Goal: Information Seeking & Learning: Check status

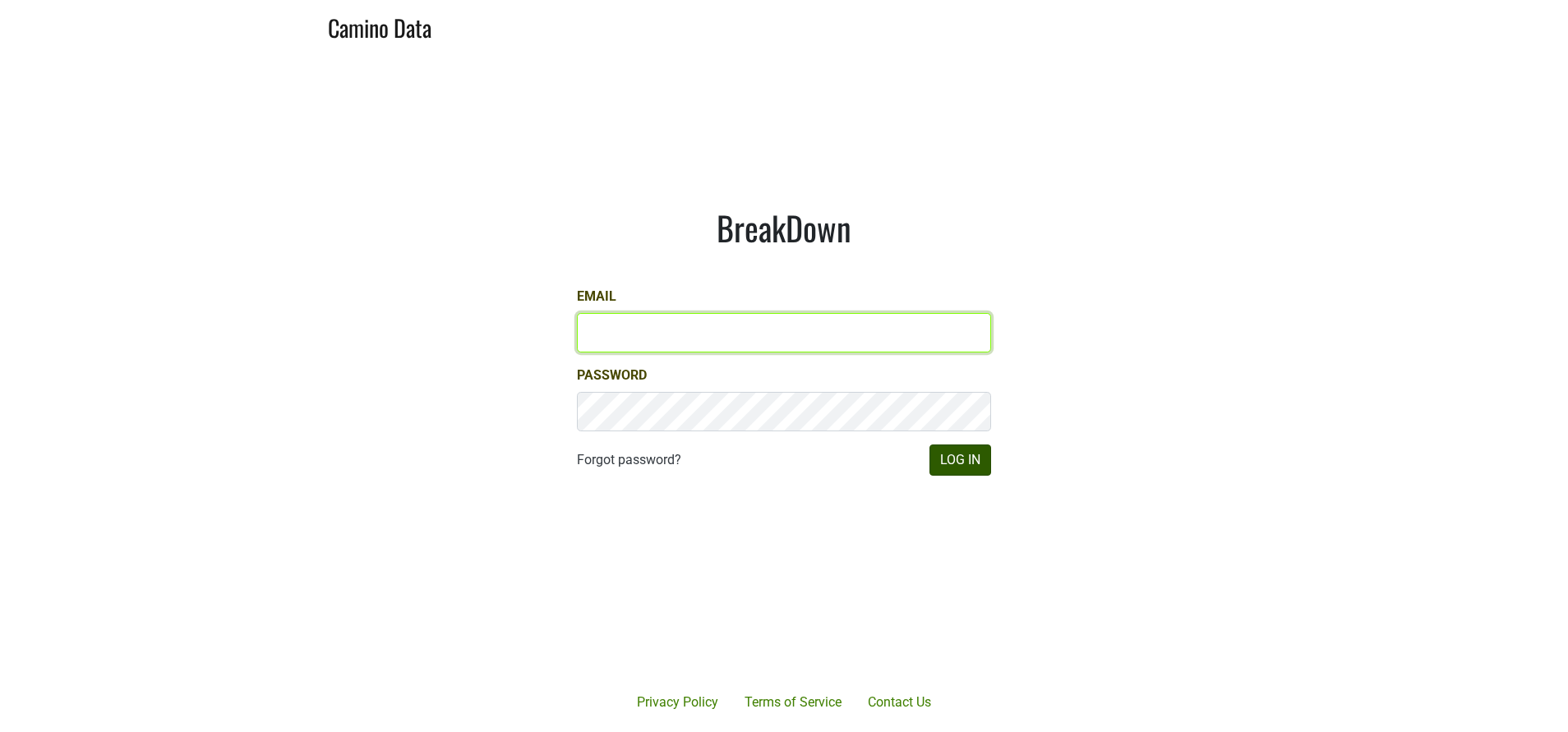
type input "susan@dumol.com"
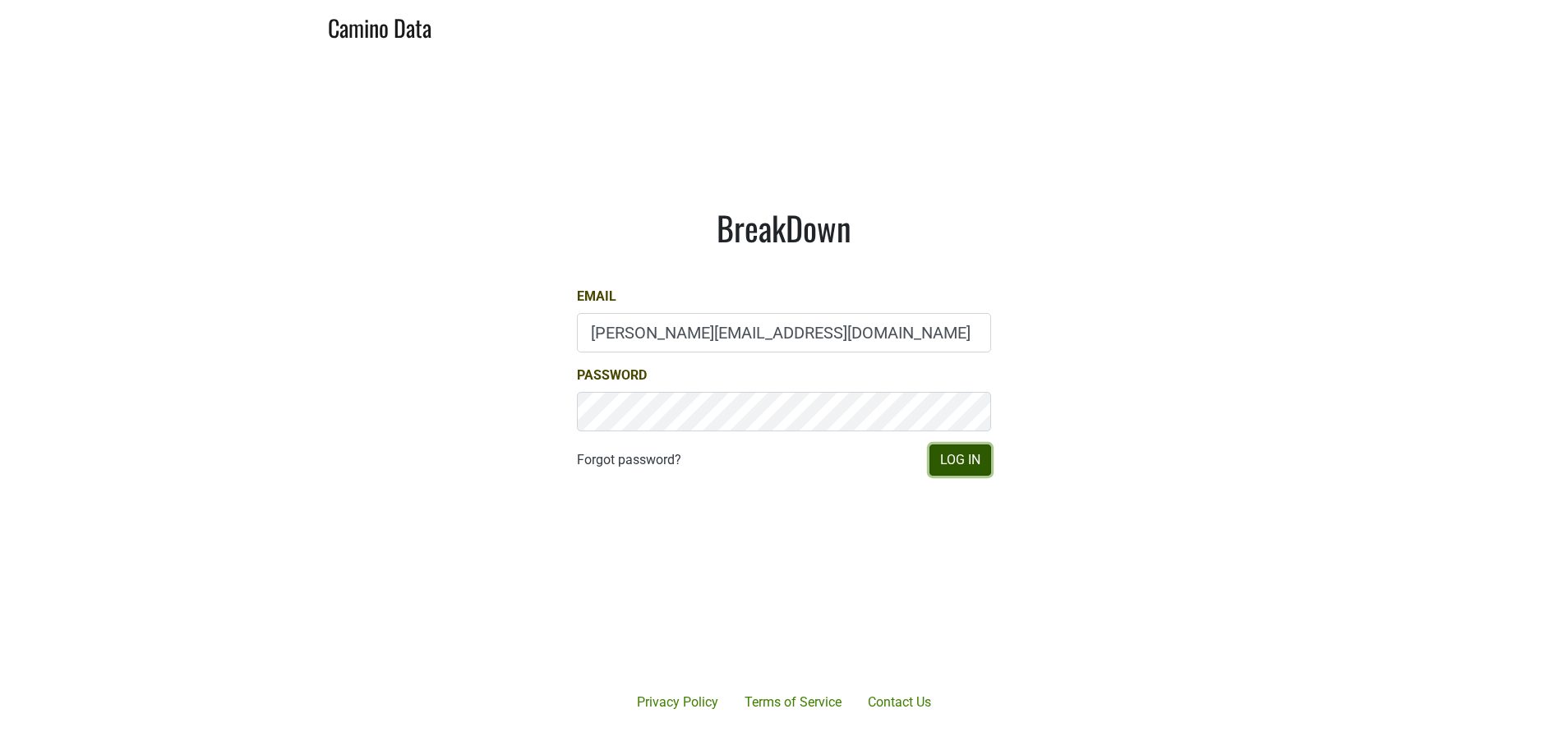
click at [950, 468] on button "Log In" at bounding box center [960, 459] width 62 height 31
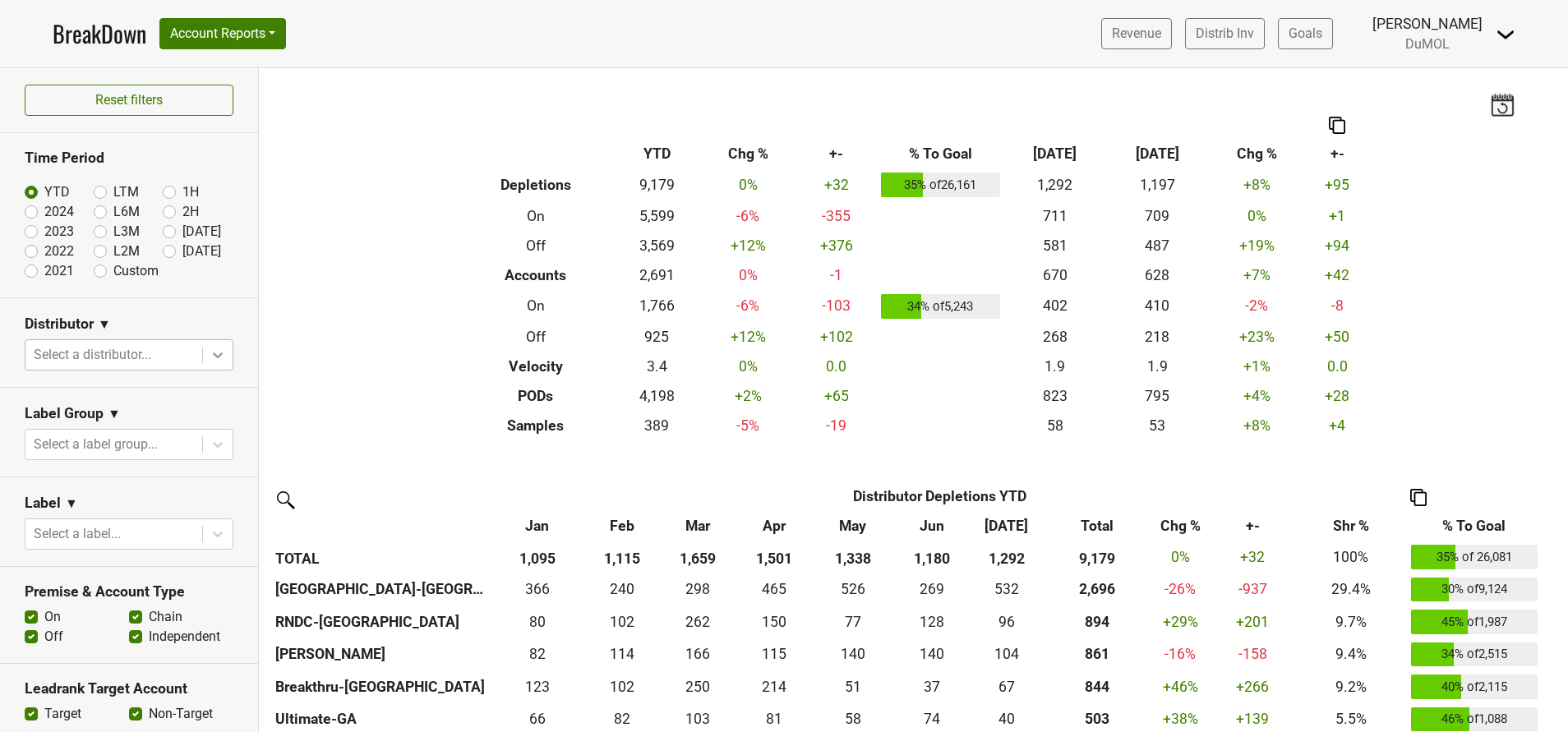
click at [209, 360] on icon at bounding box center [217, 355] width 17 height 17
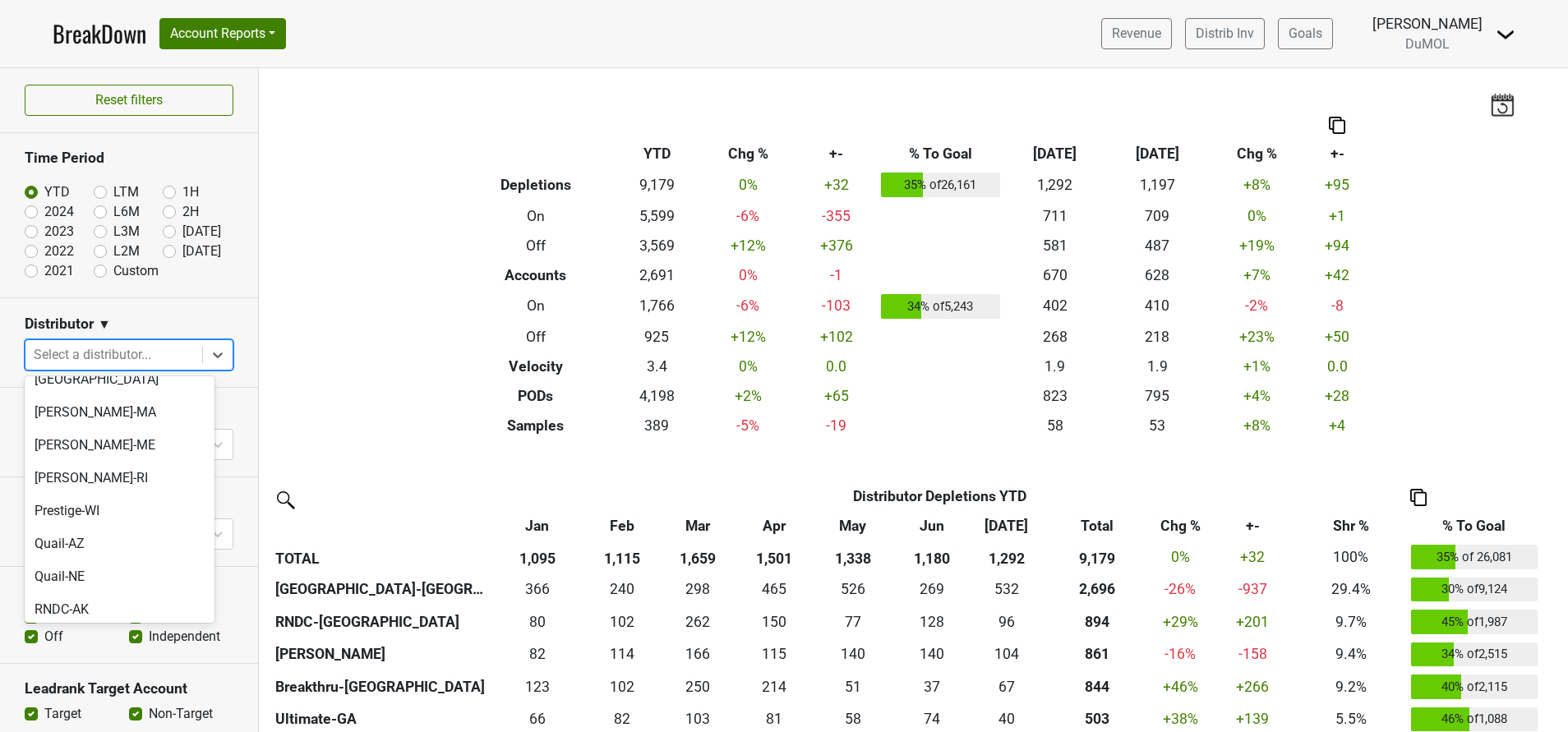
scroll to position [1109, 0]
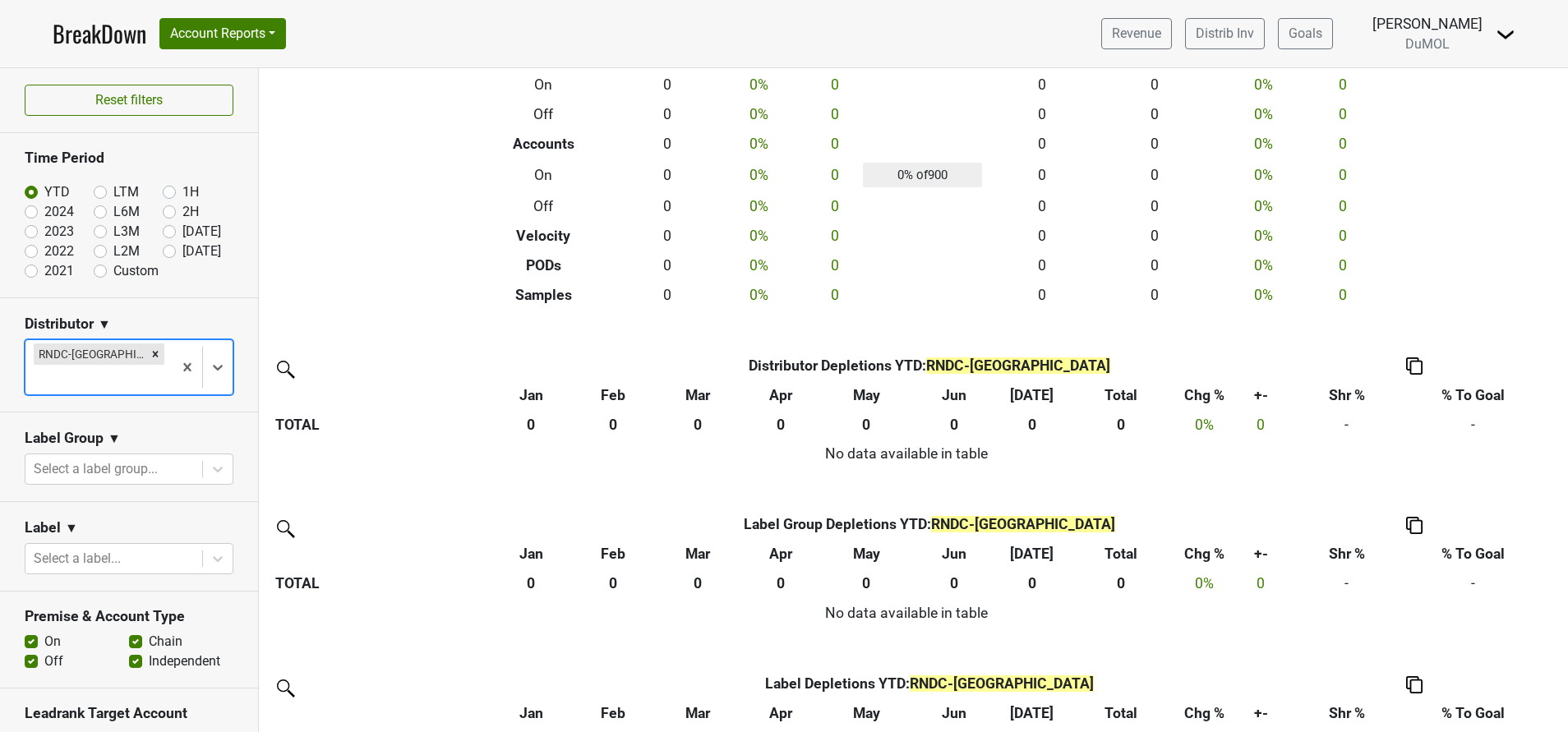
scroll to position [0, 0]
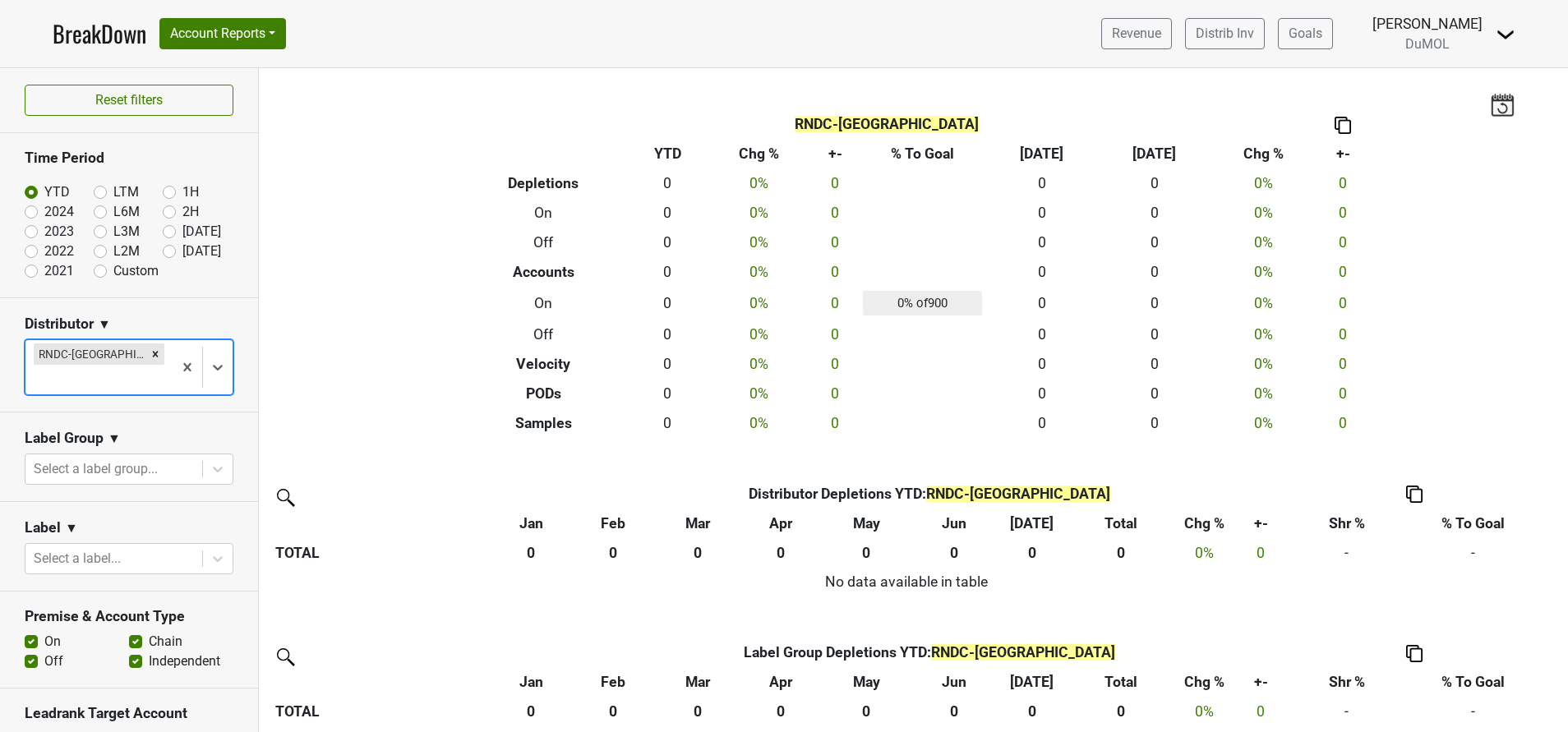
click at [1496, 34] on img at bounding box center [1506, 35] width 20 height 20
click at [1446, 93] on link "Open Leadrank" at bounding box center [1449, 93] width 130 height 26
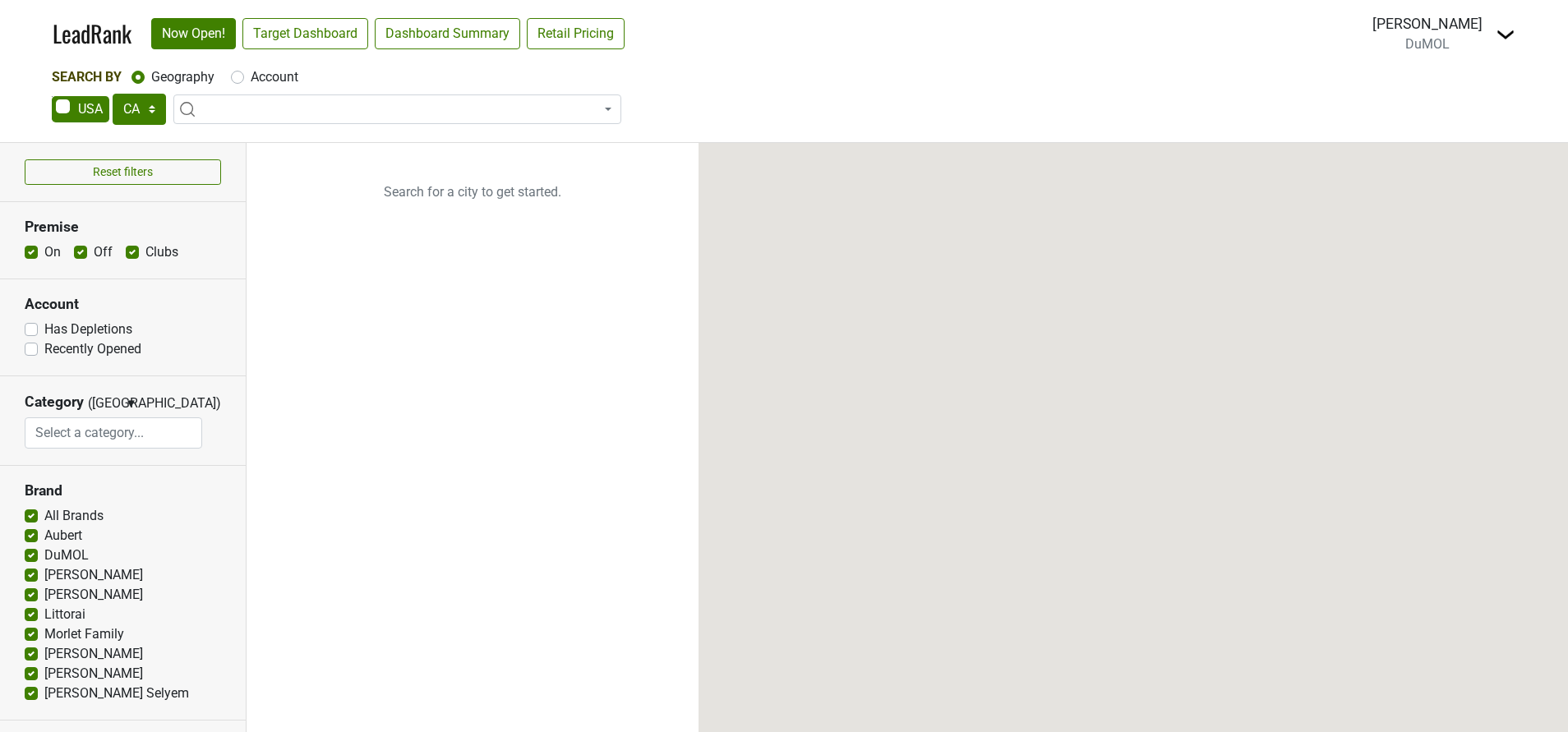
select select "CA"
select select
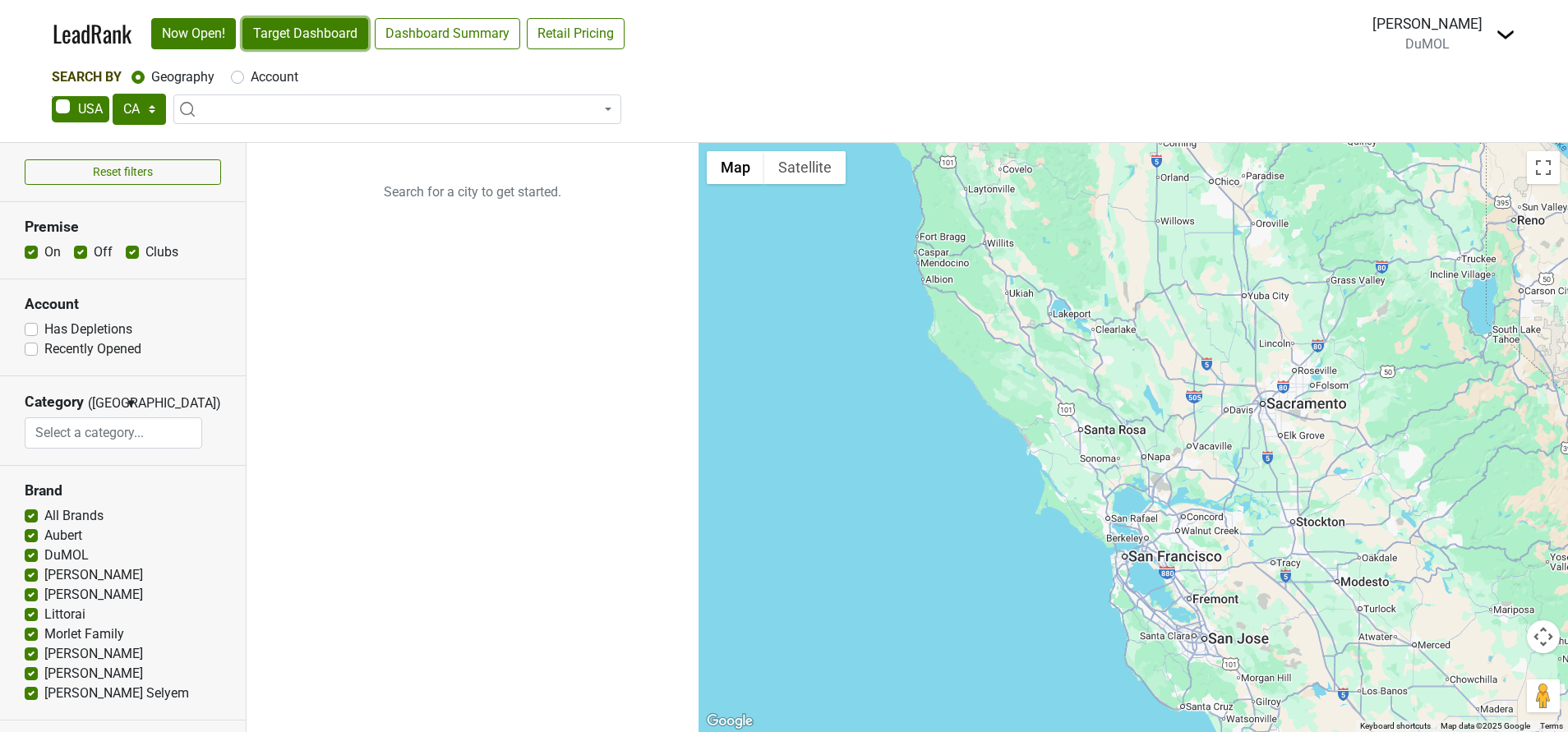
click at [298, 28] on link "Target Dashboard" at bounding box center [305, 33] width 126 height 31
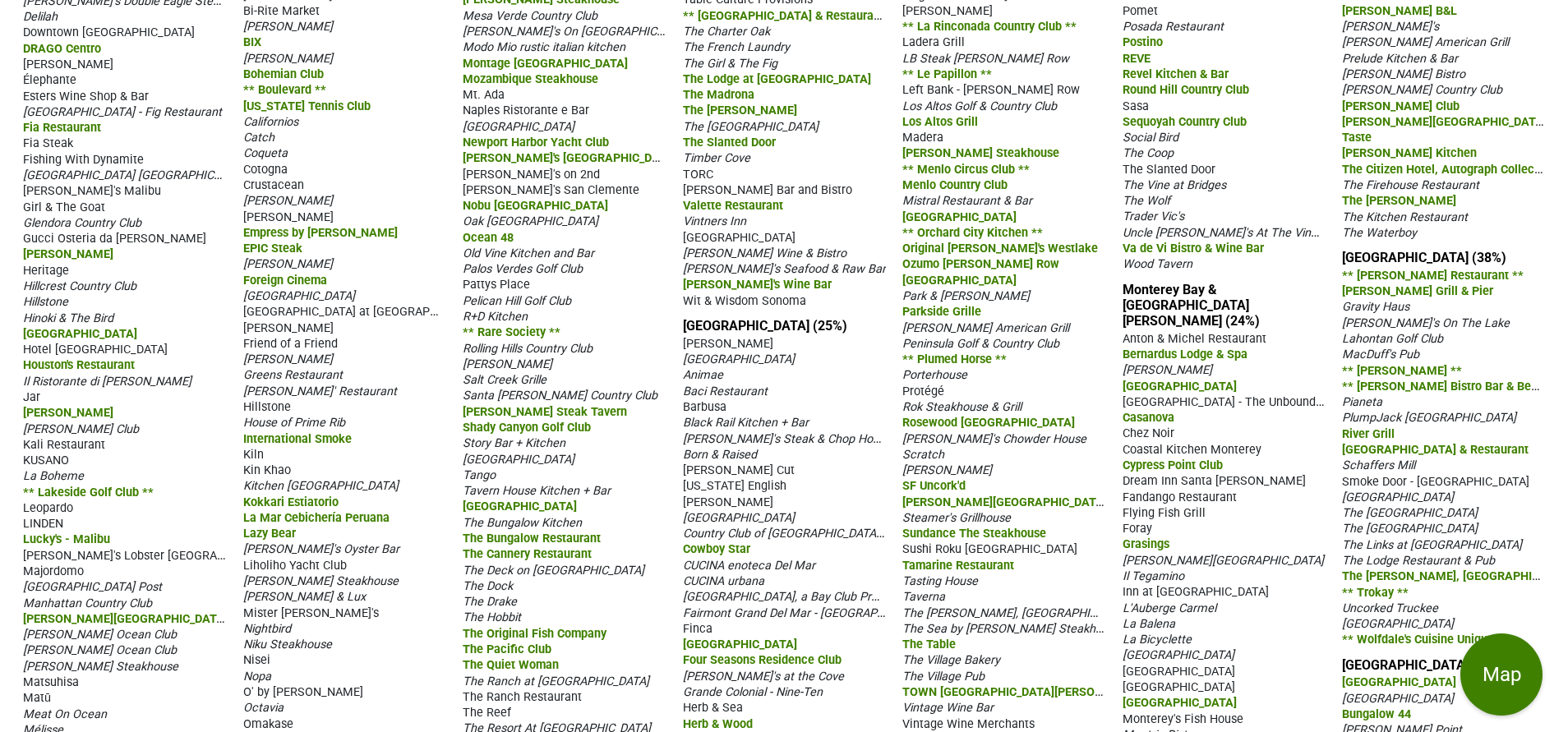
scroll to position [707, 0]
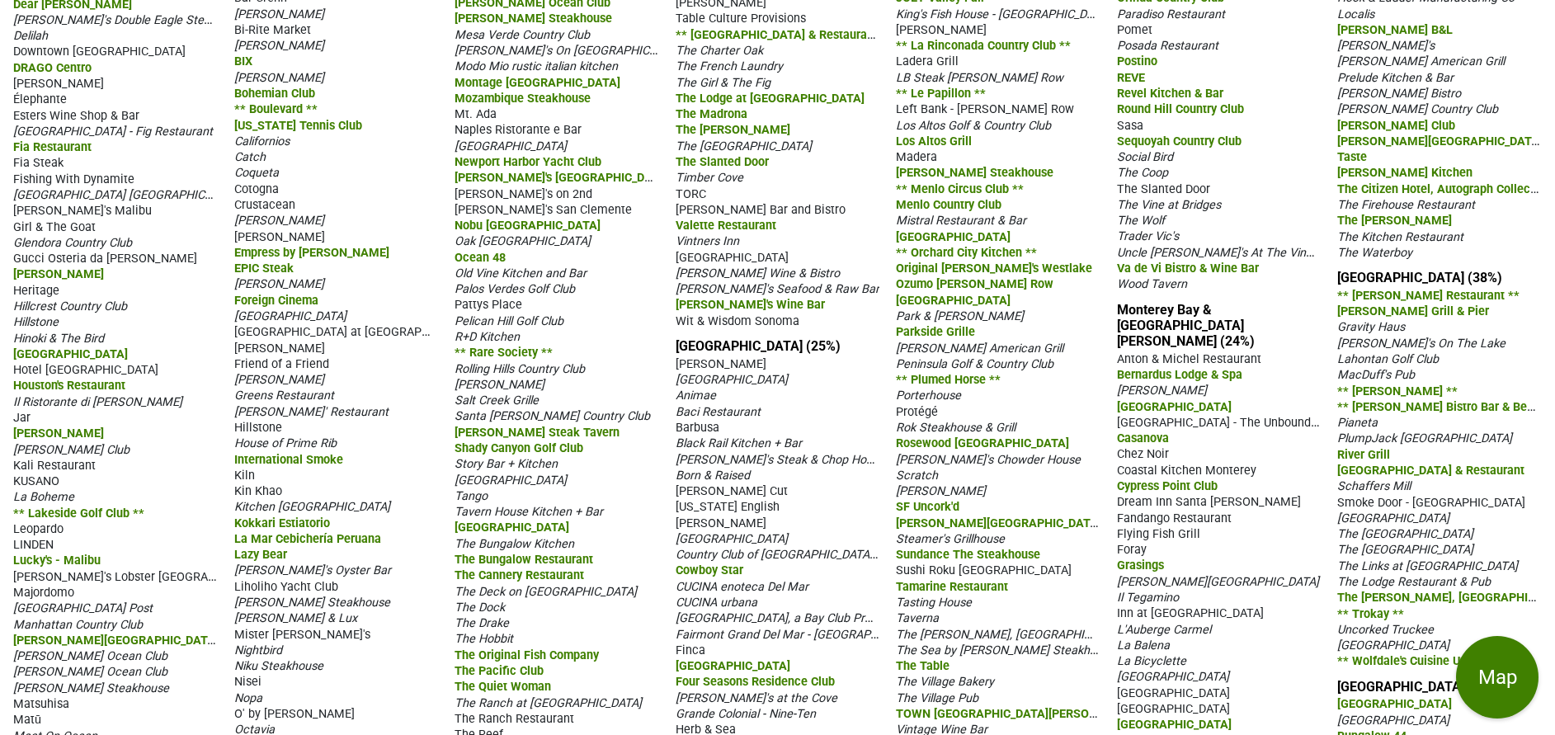
click at [554, 144] on span "Newport Beach Country Club" at bounding box center [511, 146] width 112 height 14
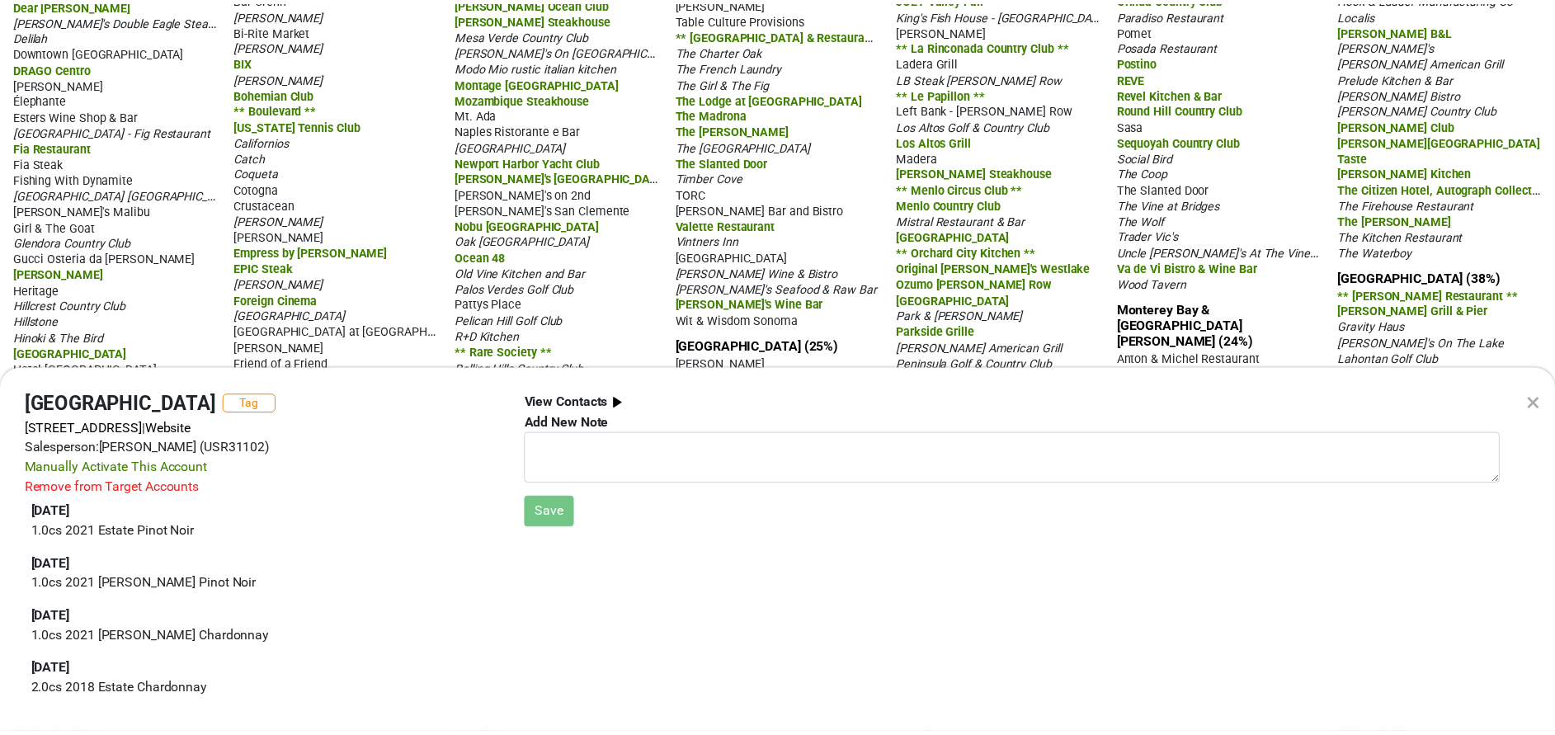
scroll to position [0, 0]
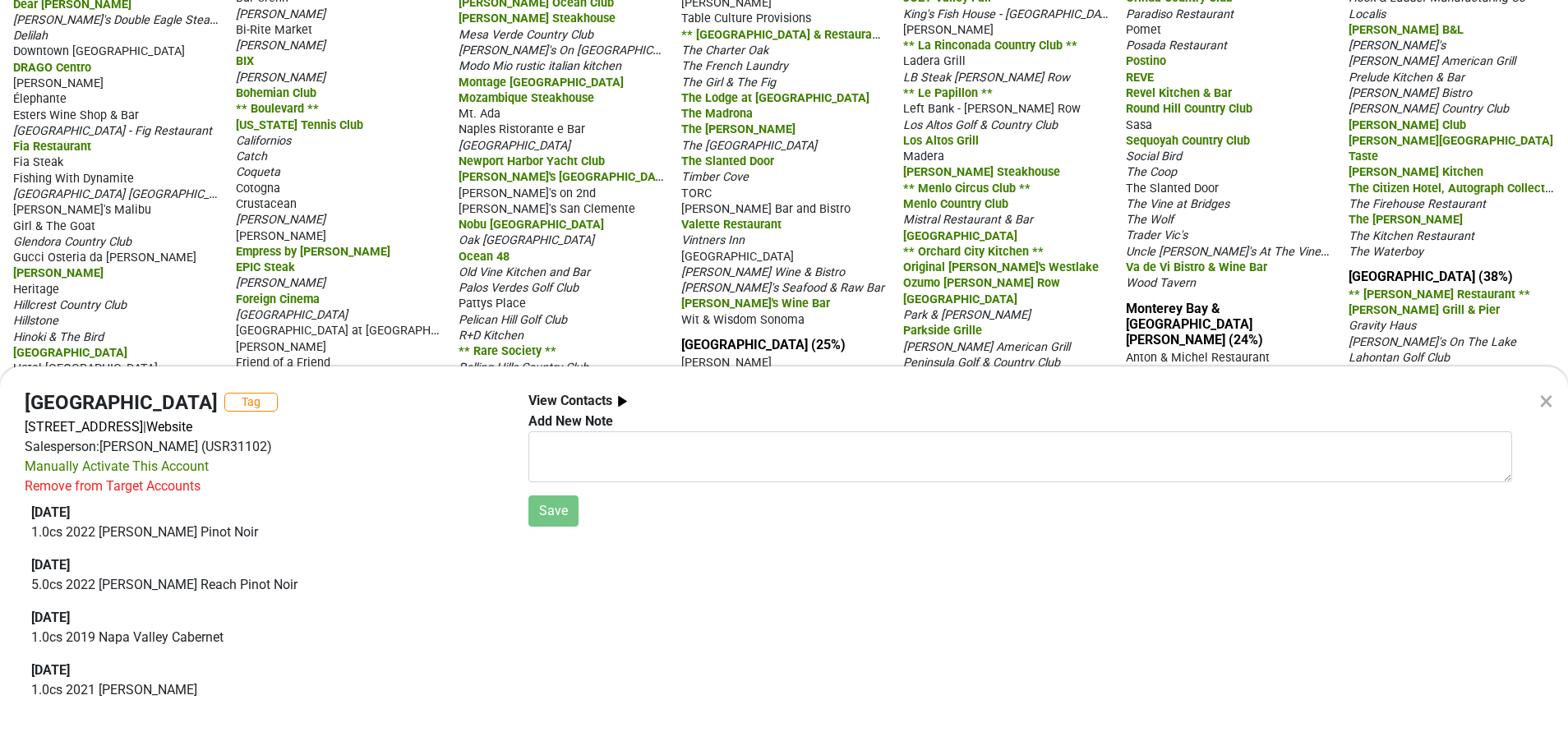
click at [1546, 398] on div "×" at bounding box center [1547, 401] width 14 height 40
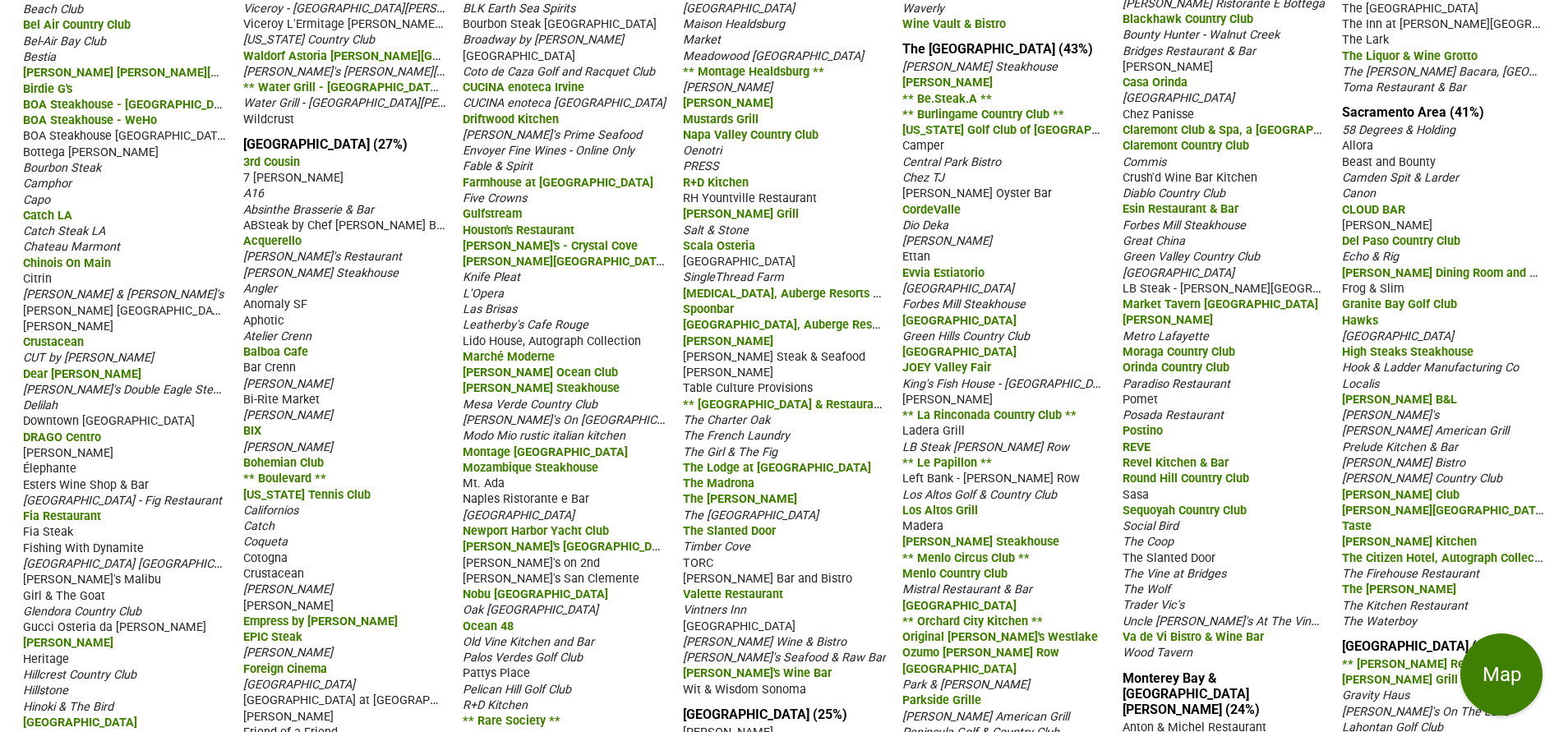
scroll to position [92, 0]
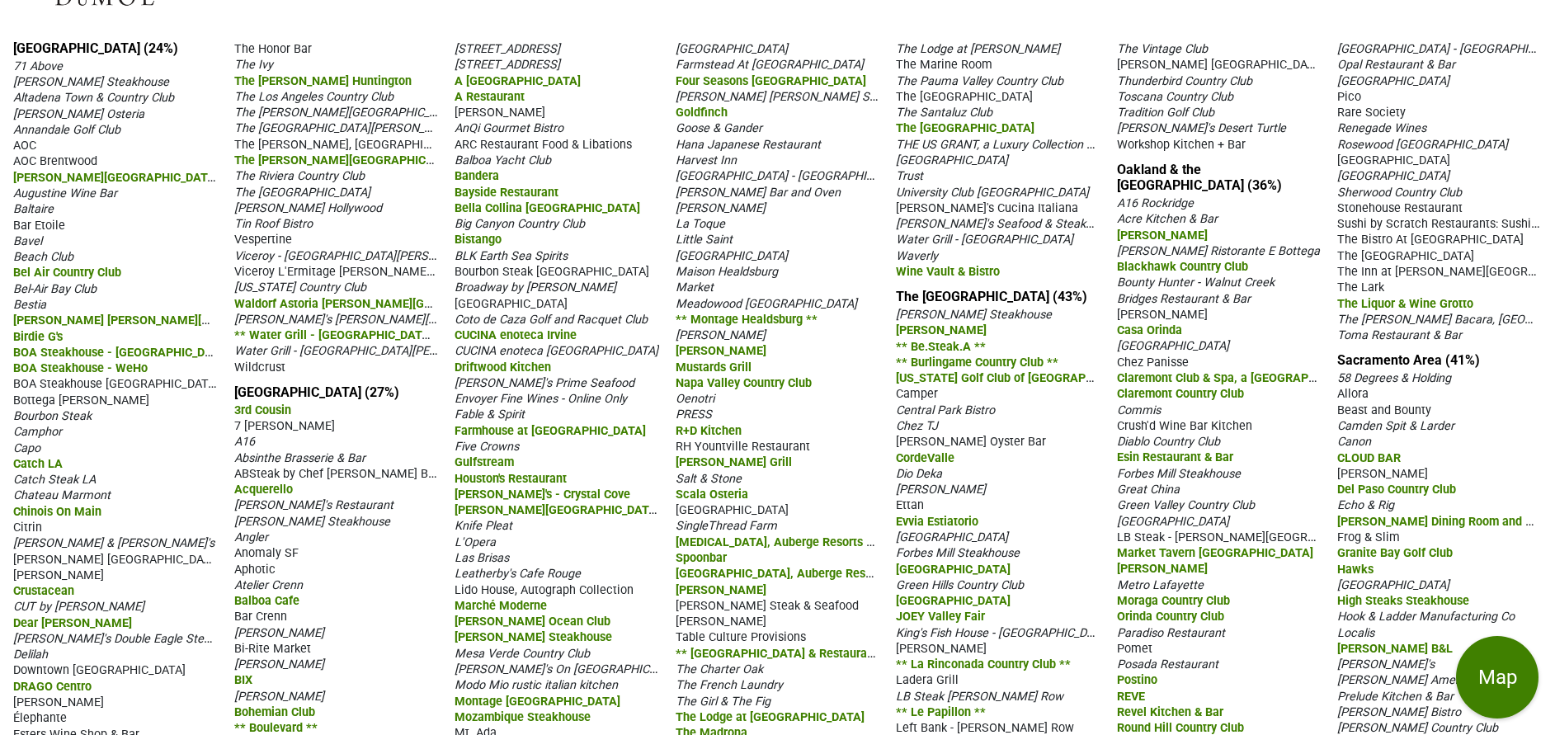
click at [547, 219] on span "Big Canyon Country Club" at bounding box center [520, 224] width 130 height 14
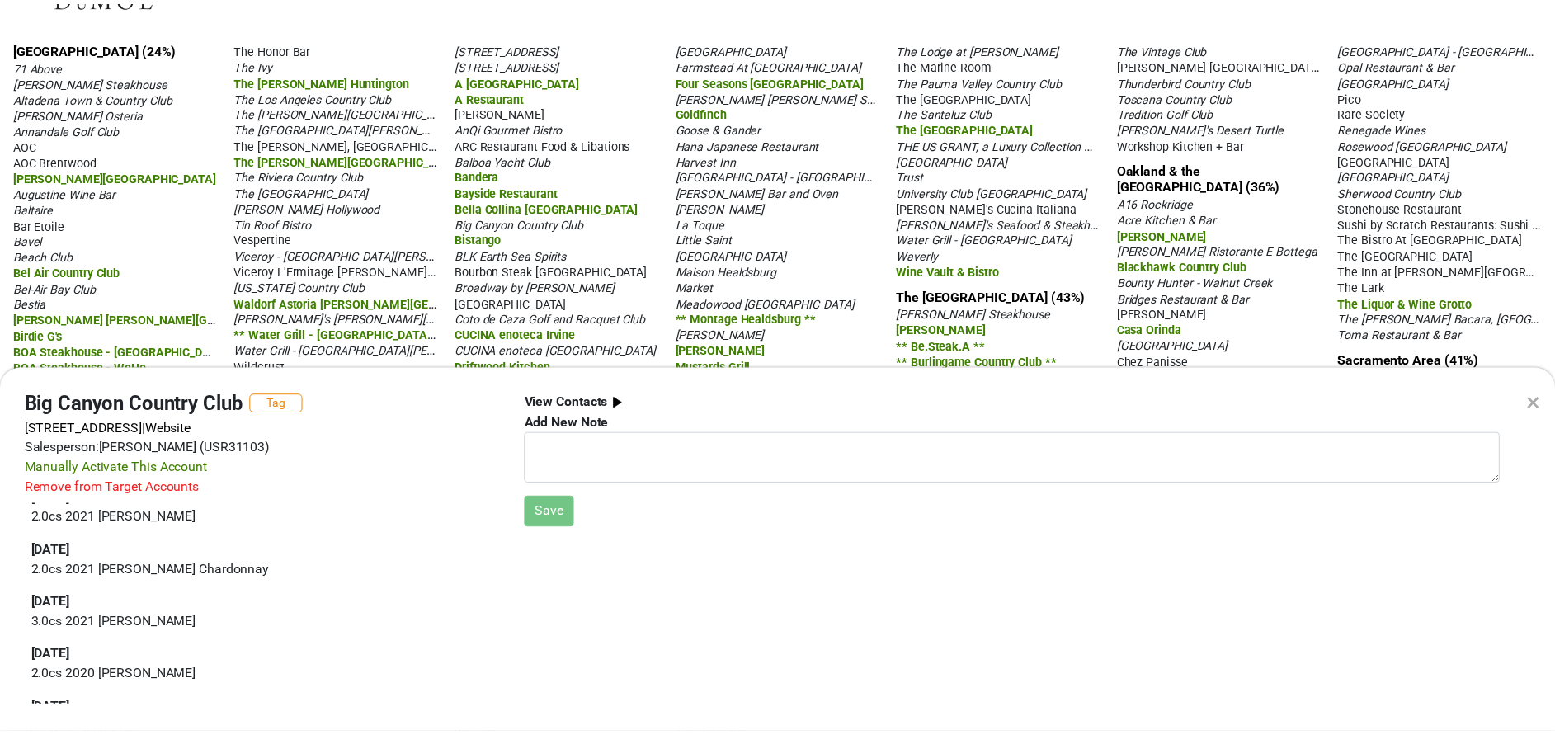
scroll to position [0, 0]
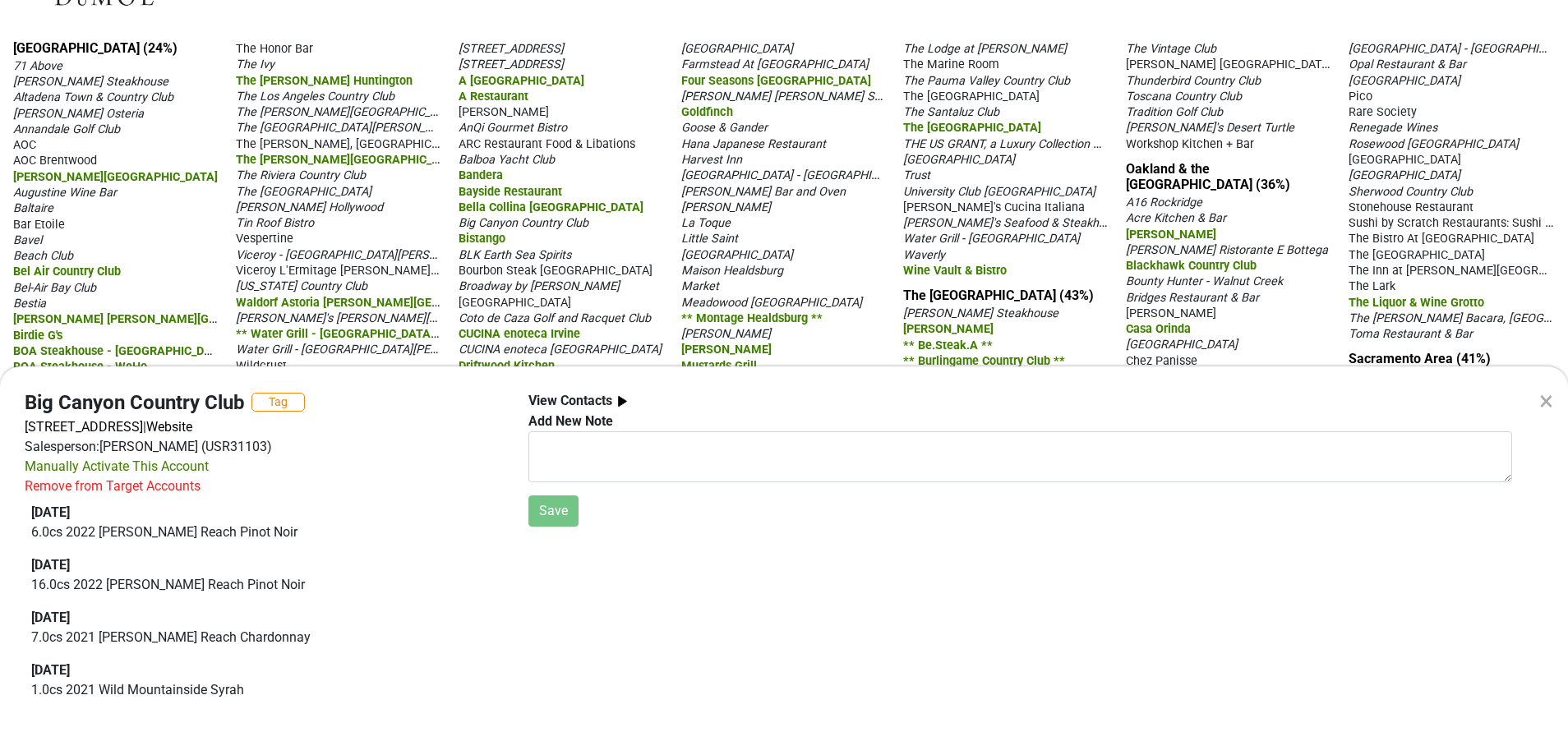
click at [627, 234] on div "× Big Canyon Country Club Tag 1 Big Canyon Dr, Newport Beach, CA 92660 | Websit…" at bounding box center [784, 366] width 1568 height 732
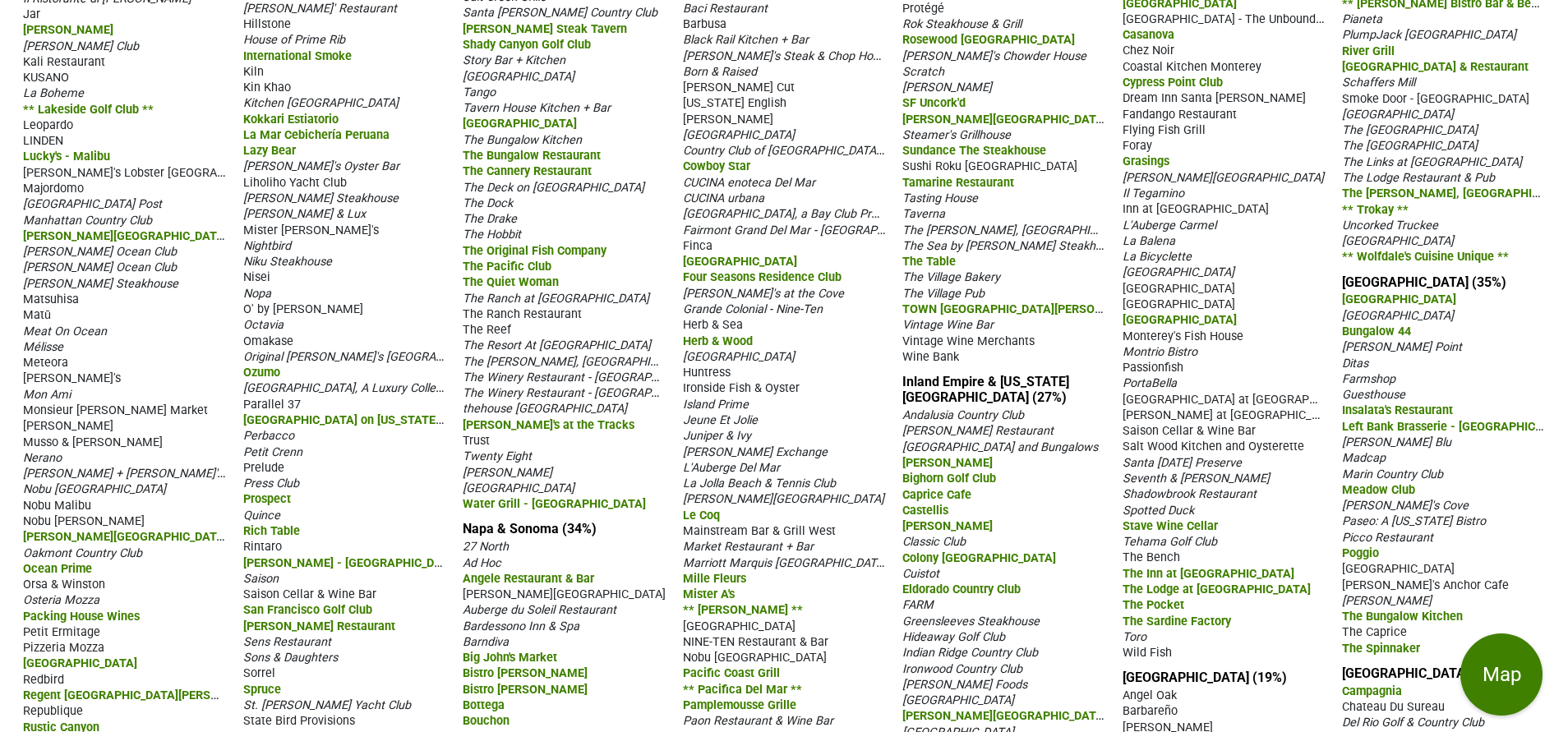
scroll to position [1233, 0]
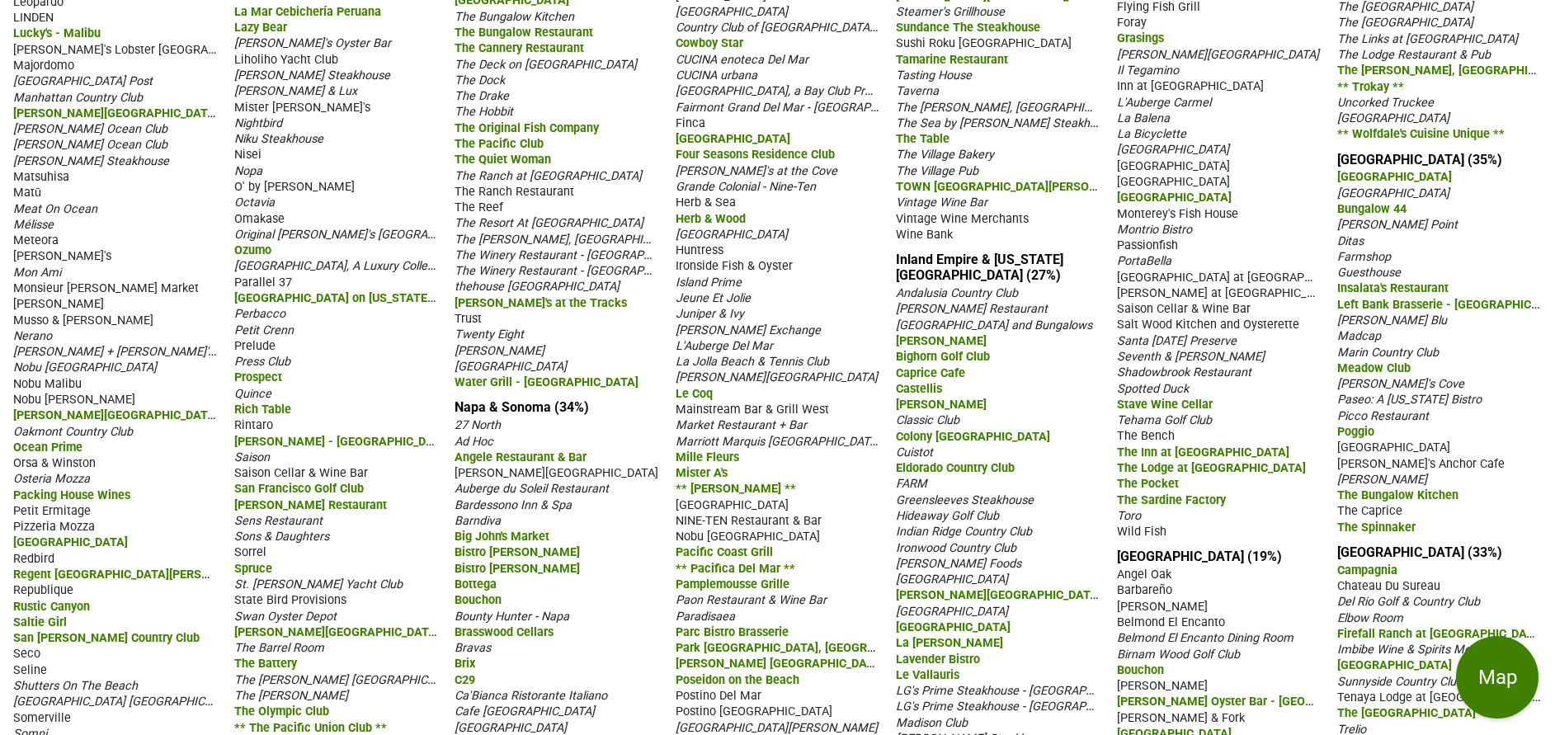
click at [35, 540] on span "Providence" at bounding box center [70, 543] width 115 height 14
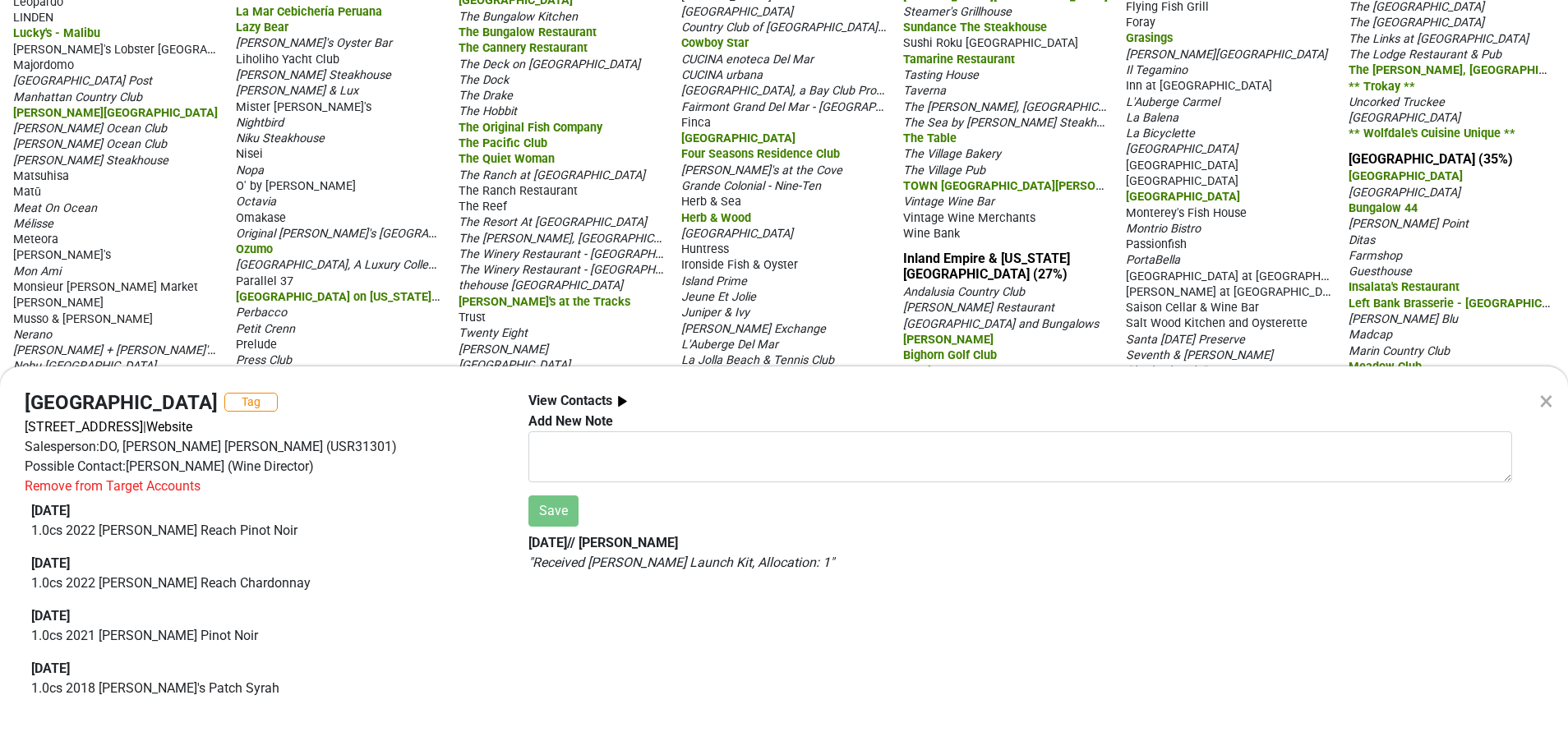
scroll to position [0, 0]
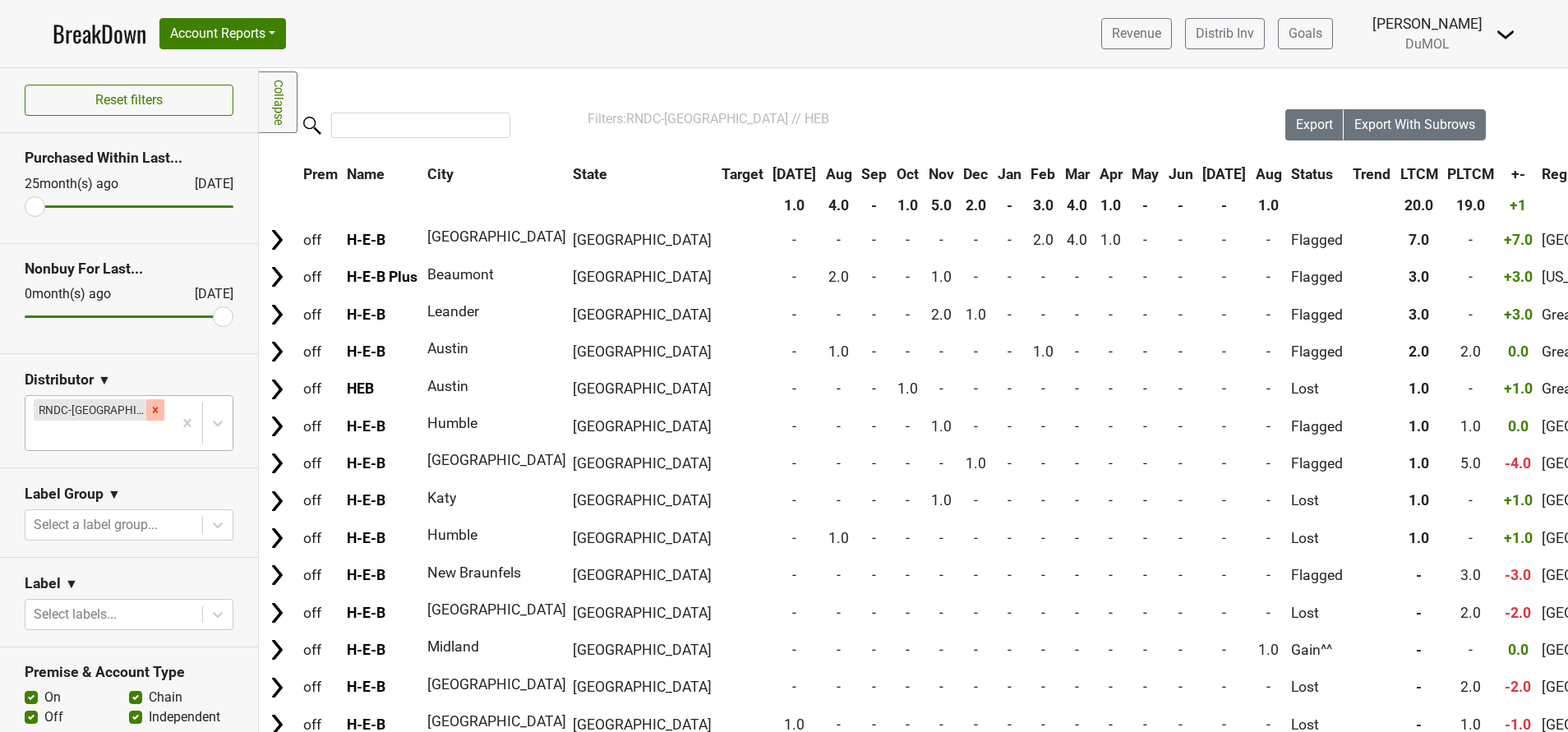
click at [146, 419] on div "Remove RNDC-TX" at bounding box center [155, 409] width 18 height 21
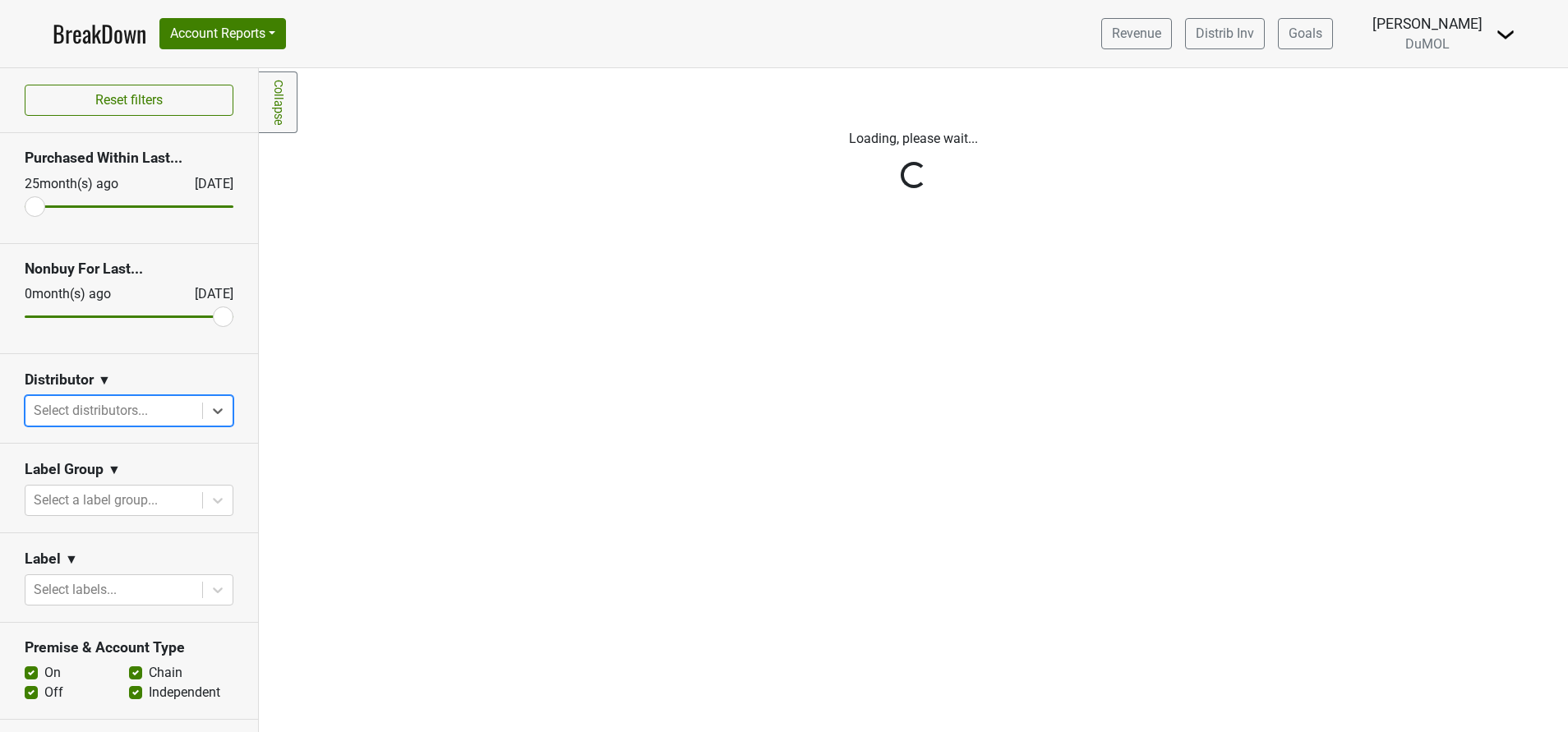
click at [71, 41] on link "BreakDown" at bounding box center [100, 34] width 94 height 35
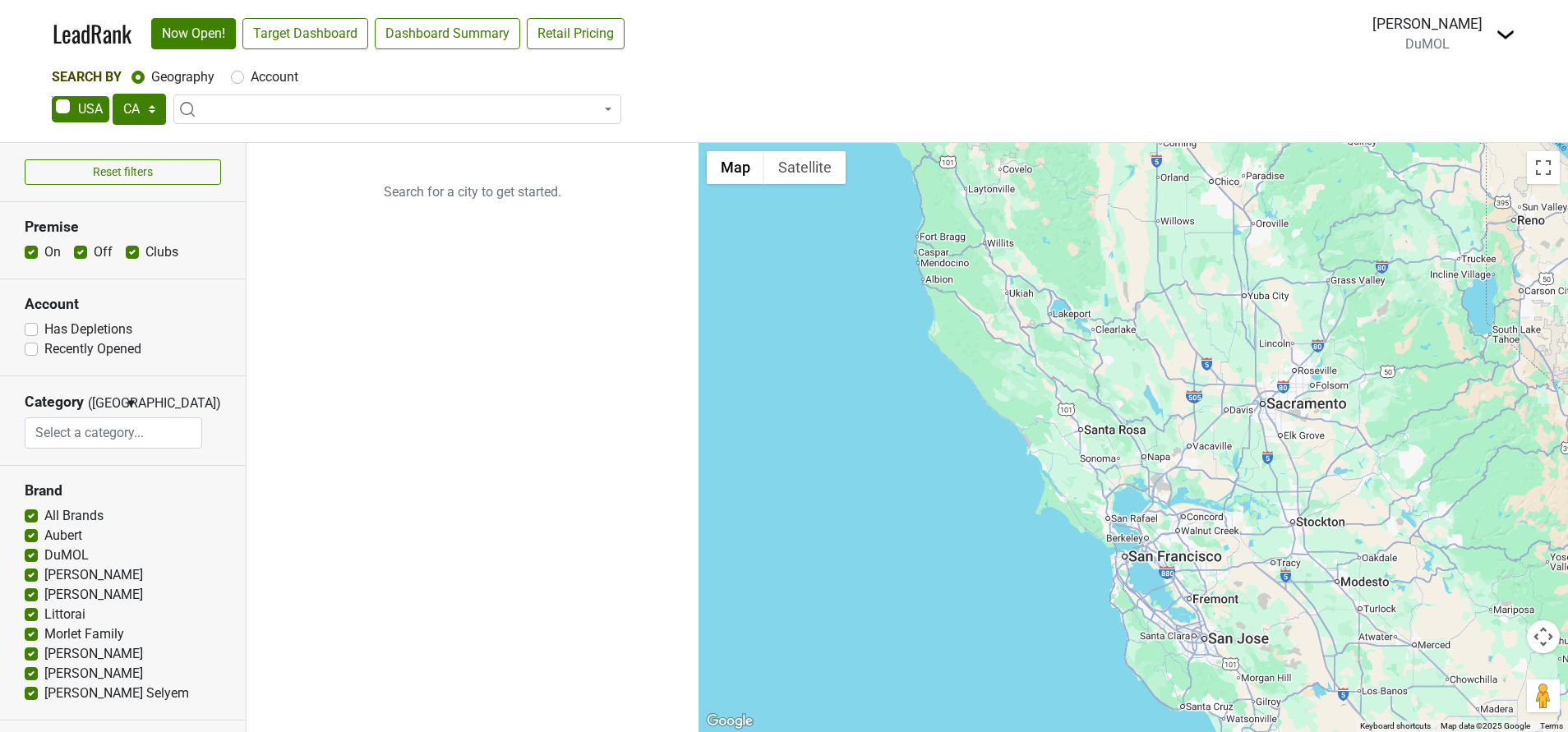
select select "CA"
select select
click at [135, 113] on select "AK AL AR AZ CA CO CT DC DE FL GA HI IA ID IL IN KS KY LA MA MD ME MI MN MO MS M…" at bounding box center [139, 109] width 54 height 31
select select "IL"
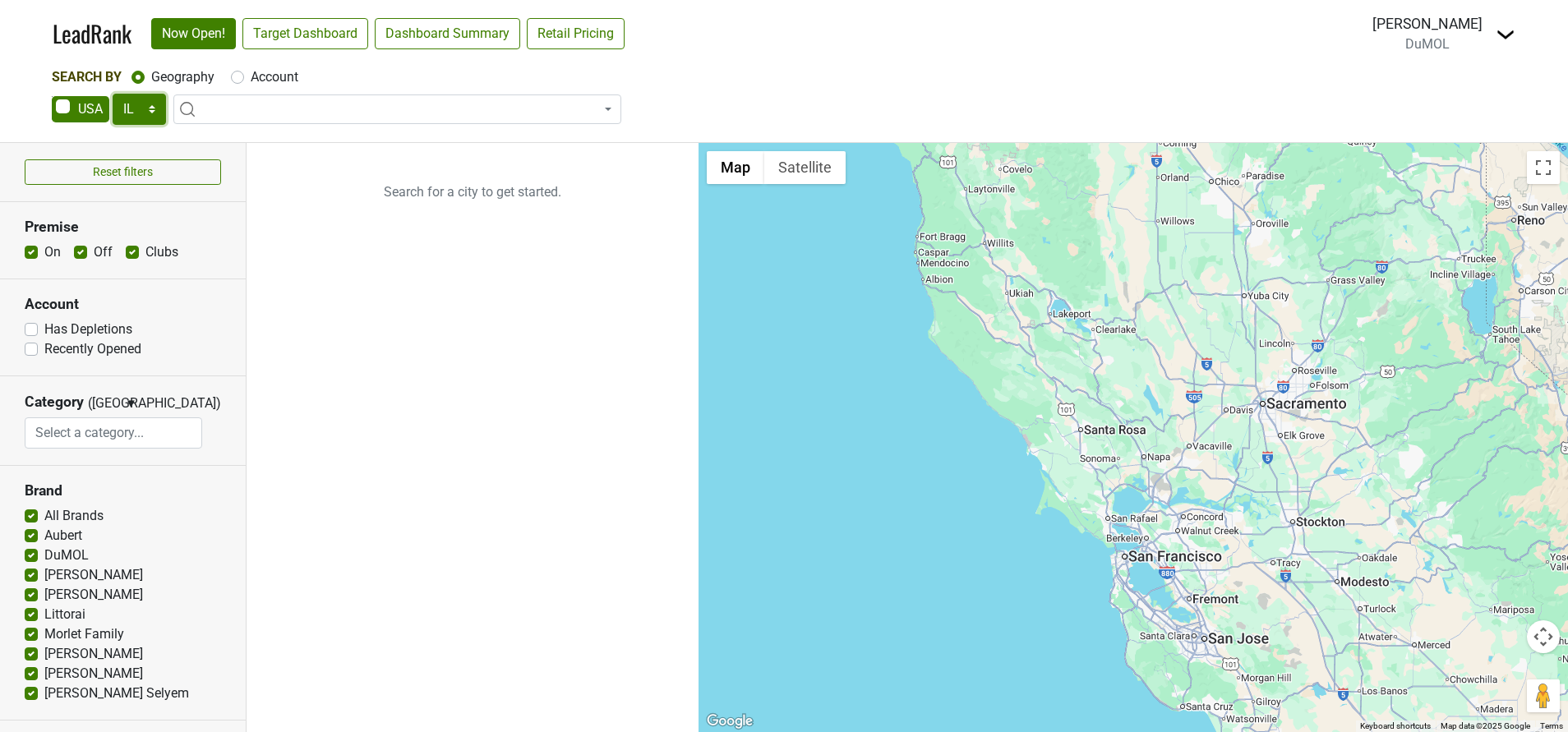
click at [113, 94] on select "AK AL AR AZ CA CO CT DC DE FL GA HI IA ID IL IN KS KY LA MA MD ME MI MN MO MS M…" at bounding box center [139, 109] width 54 height 31
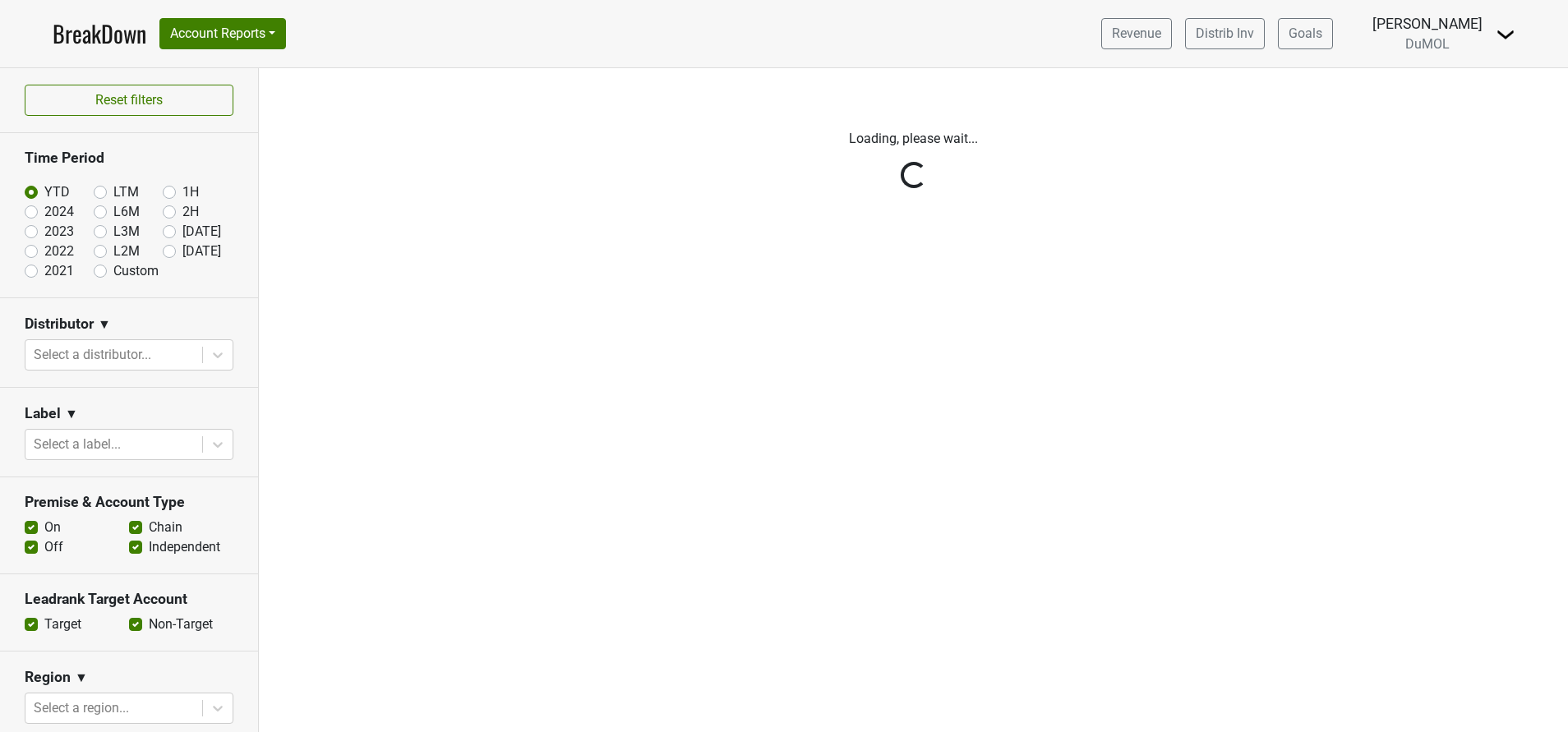
click at [1507, 35] on img at bounding box center [1506, 35] width 20 height 20
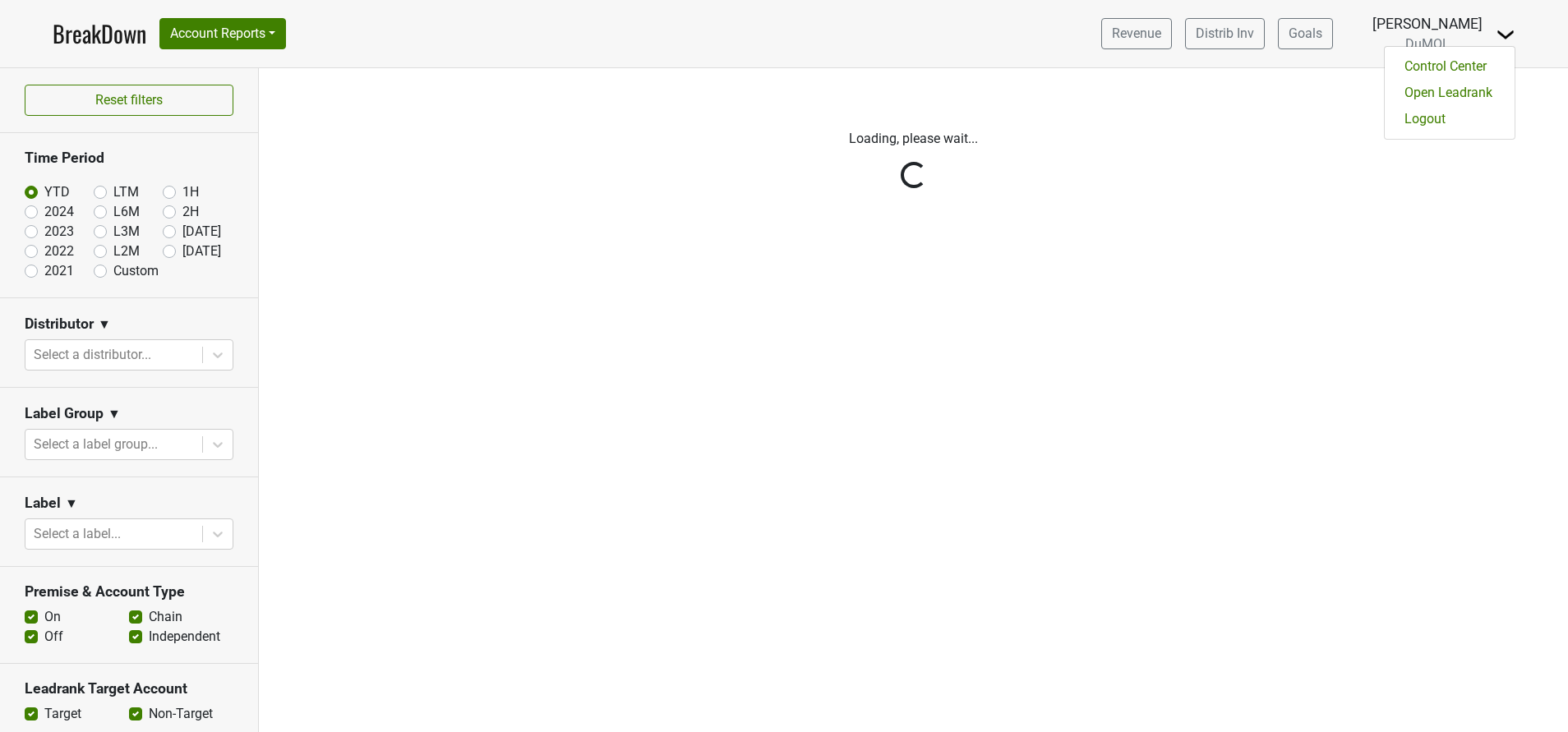
click at [873, 48] on nav "BreakDown Account Reports SuperRanker Map Award Progress Chain Compliance CRM N…" at bounding box center [784, 34] width 1489 height 68
click at [1502, 36] on img at bounding box center [1506, 35] width 20 height 20
click at [1466, 92] on link "Open Leadrank" at bounding box center [1449, 93] width 130 height 26
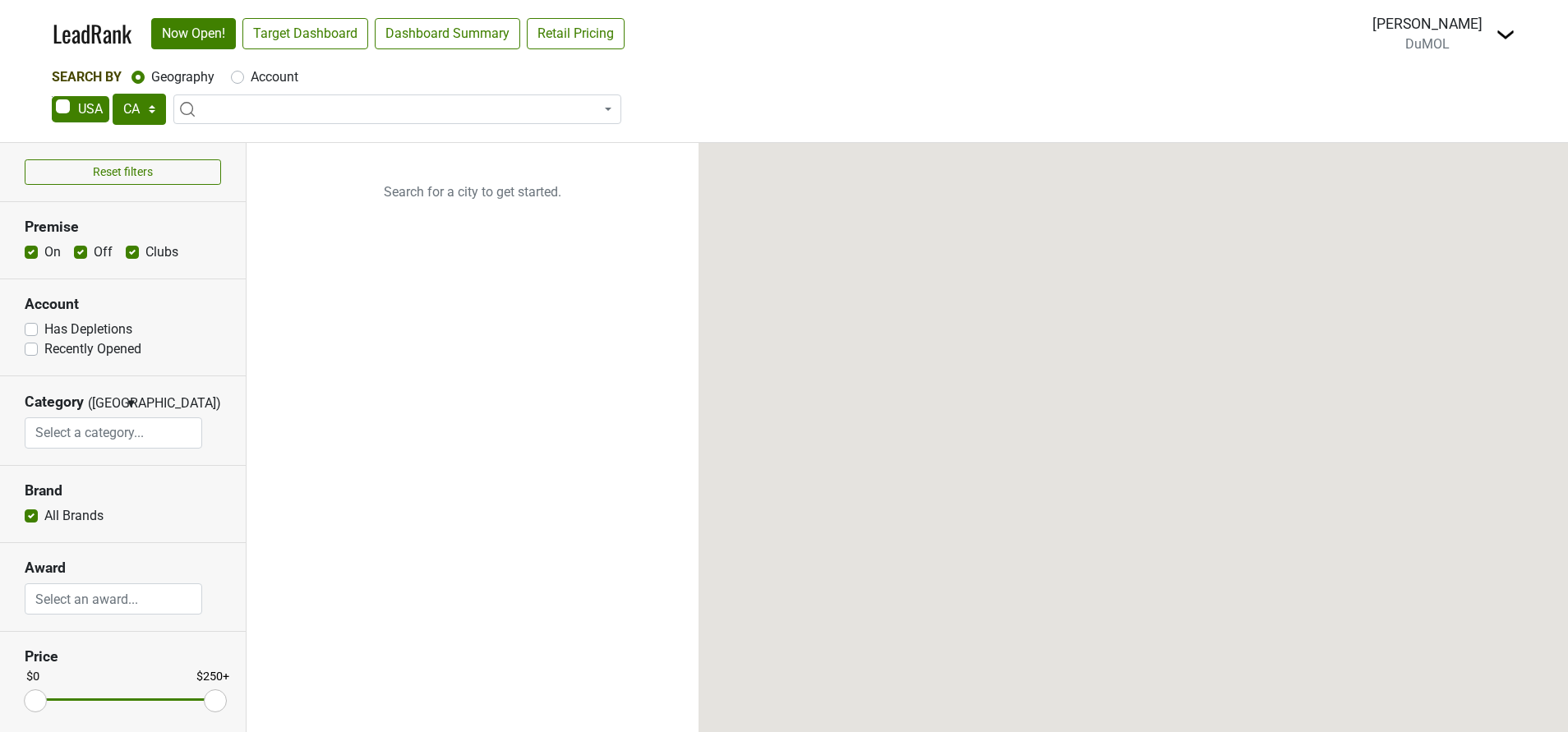
select select "CA"
select select
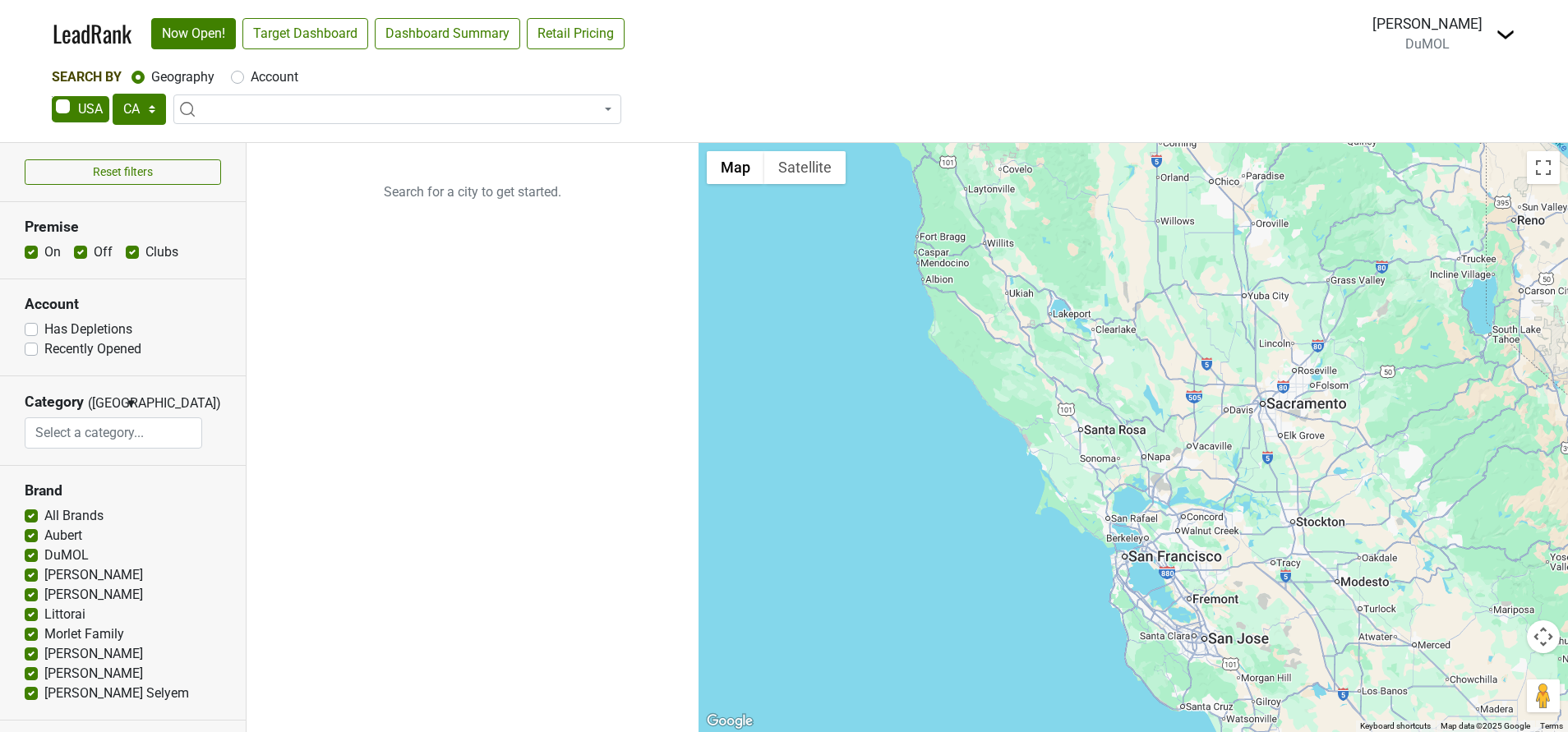
click at [87, 40] on link "LeadRank" at bounding box center [92, 34] width 79 height 35
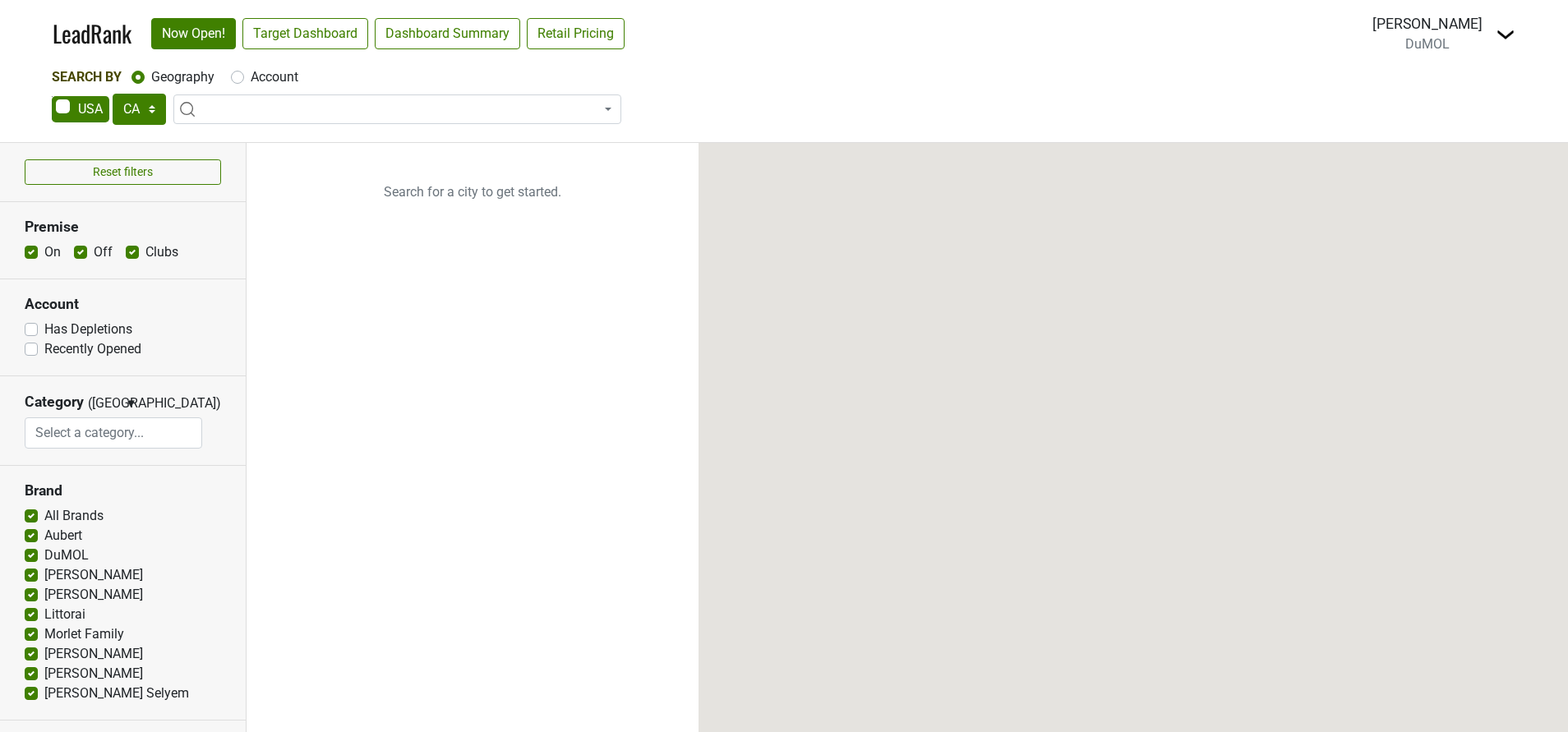
select select "CA"
select select
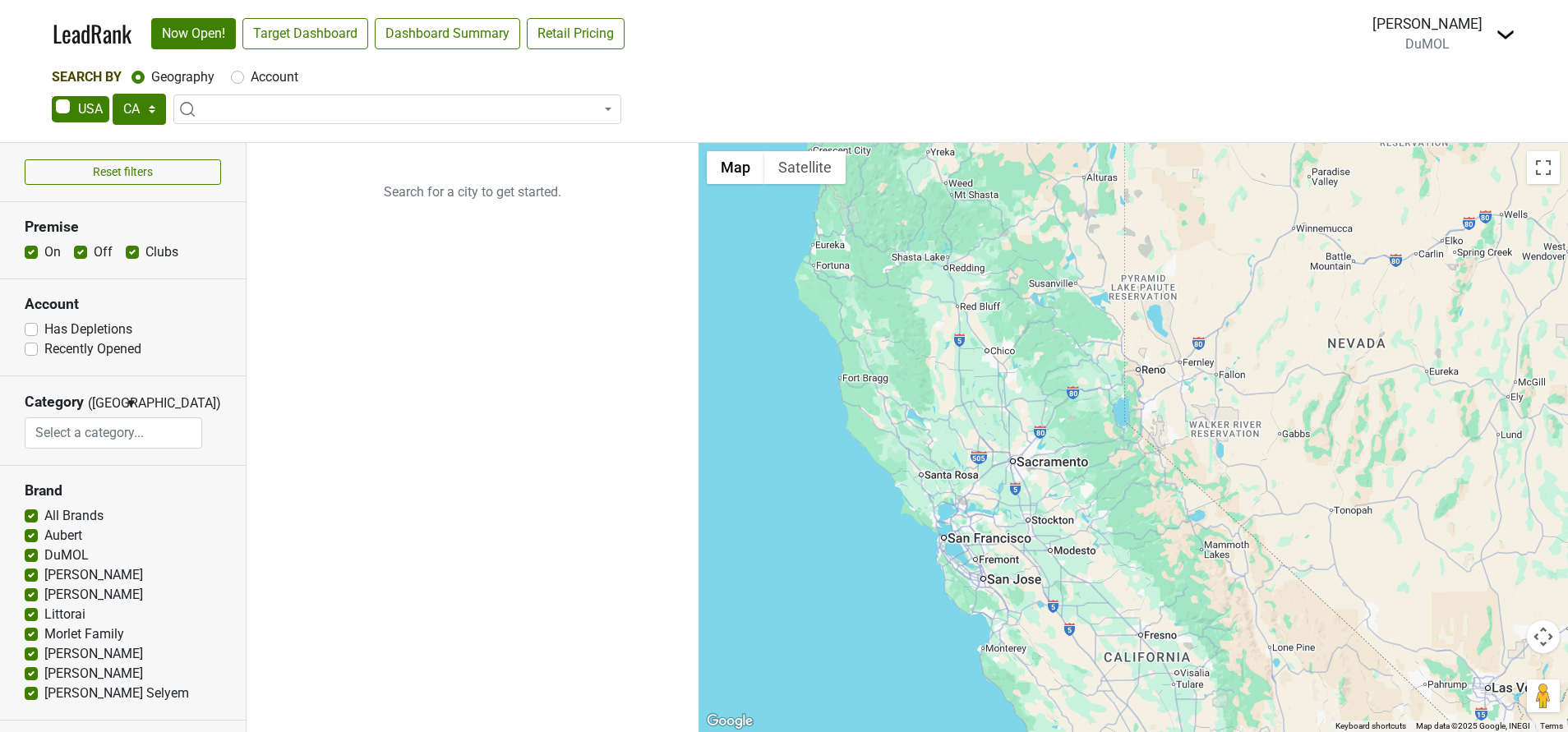
click at [1508, 36] on img at bounding box center [1506, 35] width 20 height 20
click at [1493, 89] on link "Open Breakdown" at bounding box center [1445, 93] width 138 height 26
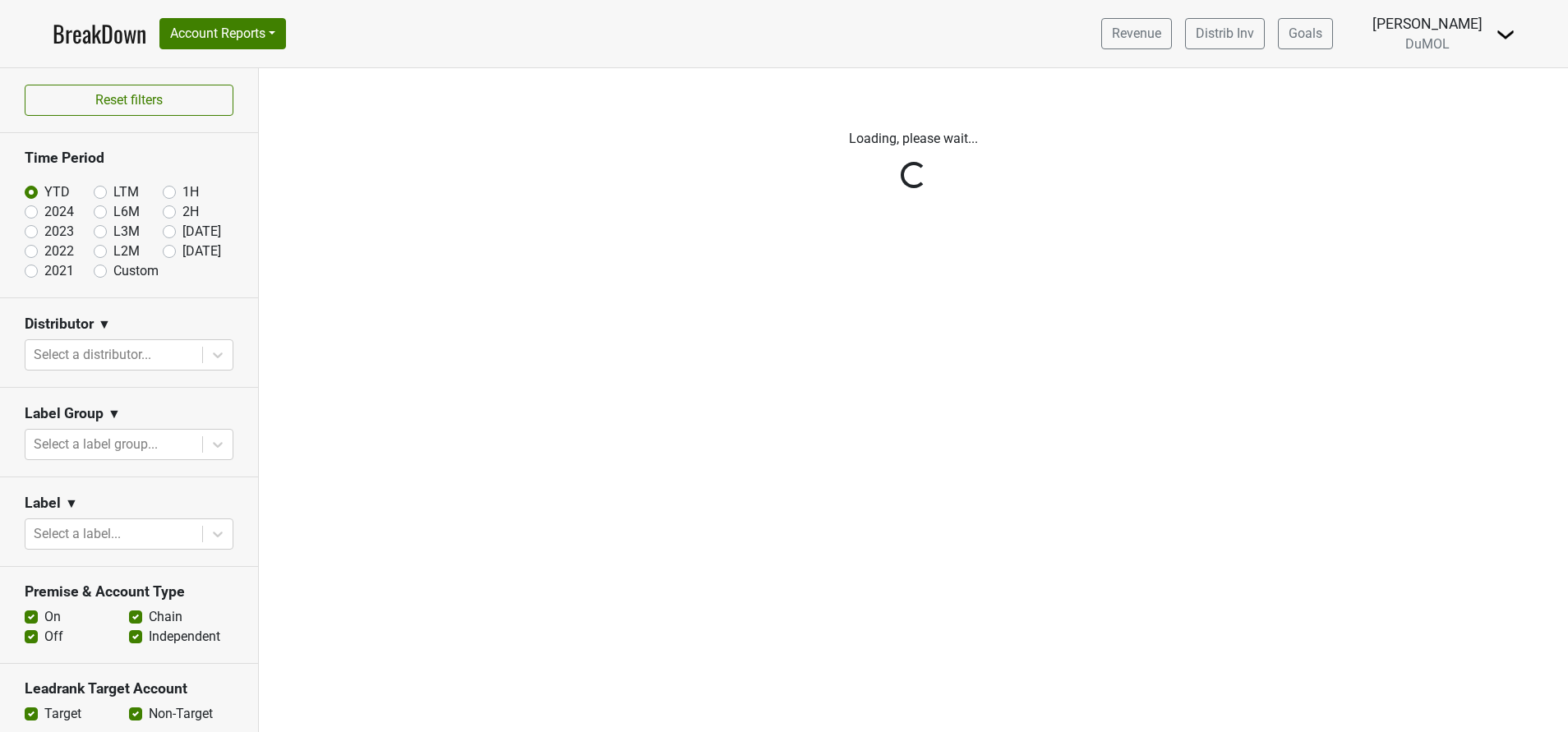
click at [156, 190] on div "Reset filters Time Period YTD LTM 1H 2024 L6M 2H 2023 L3M [DATE] '25 2022 L2M A…" at bounding box center [130, 399] width 259 height 664
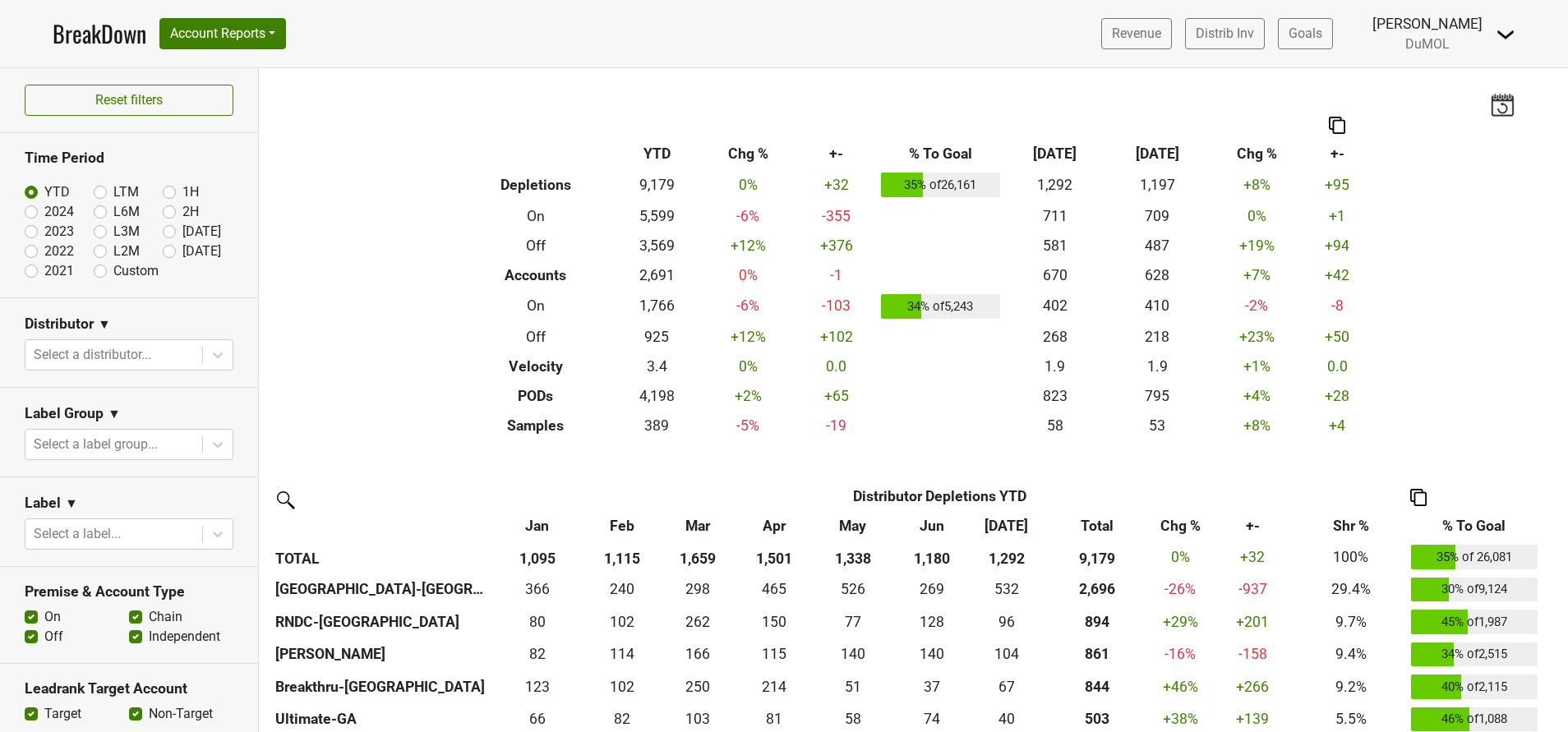
click at [182, 195] on label "1H" at bounding box center [190, 192] width 17 height 20
click at [162, 195] on input "1H" at bounding box center [195, 190] width 66 height 17
radio input "true"
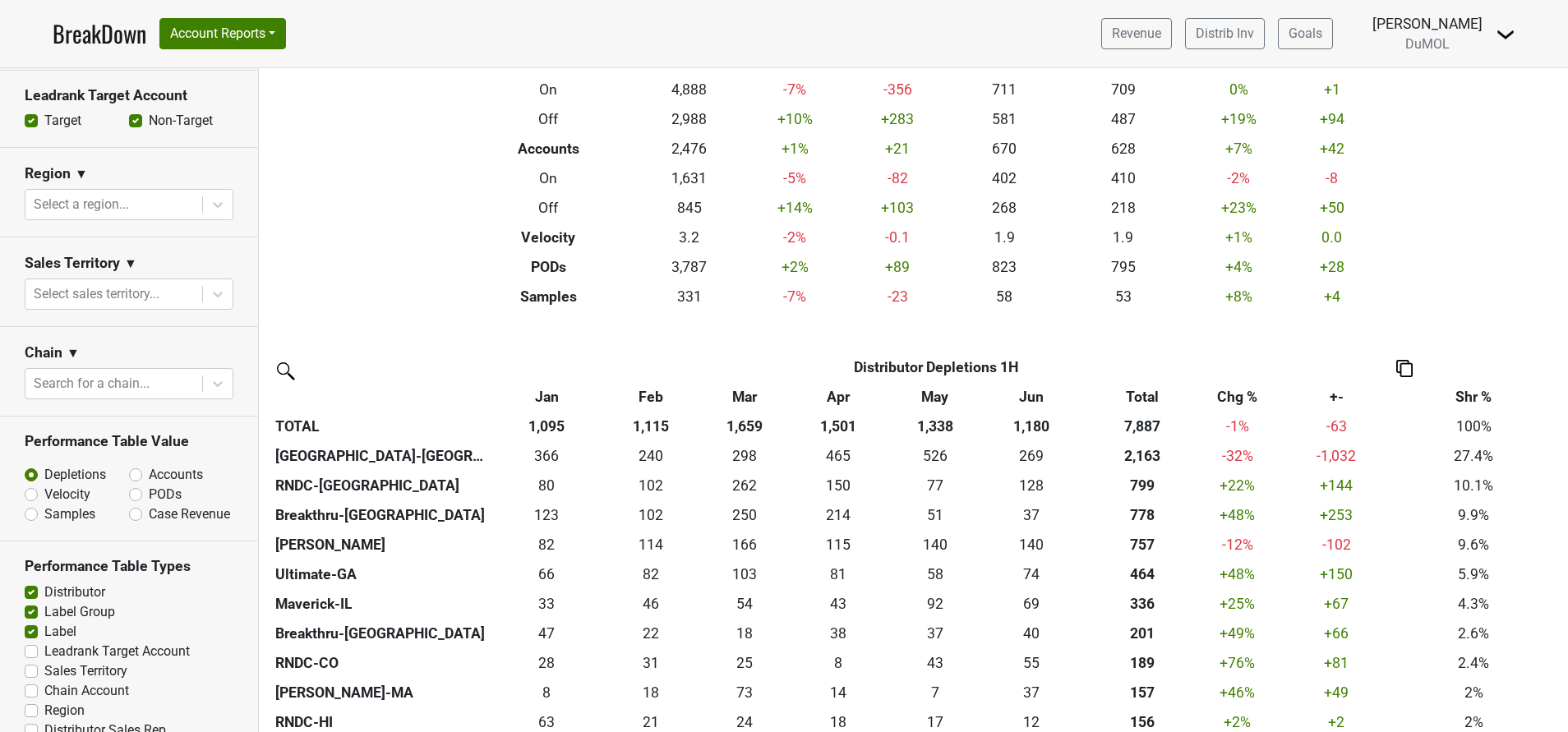
scroll to position [616, 0]
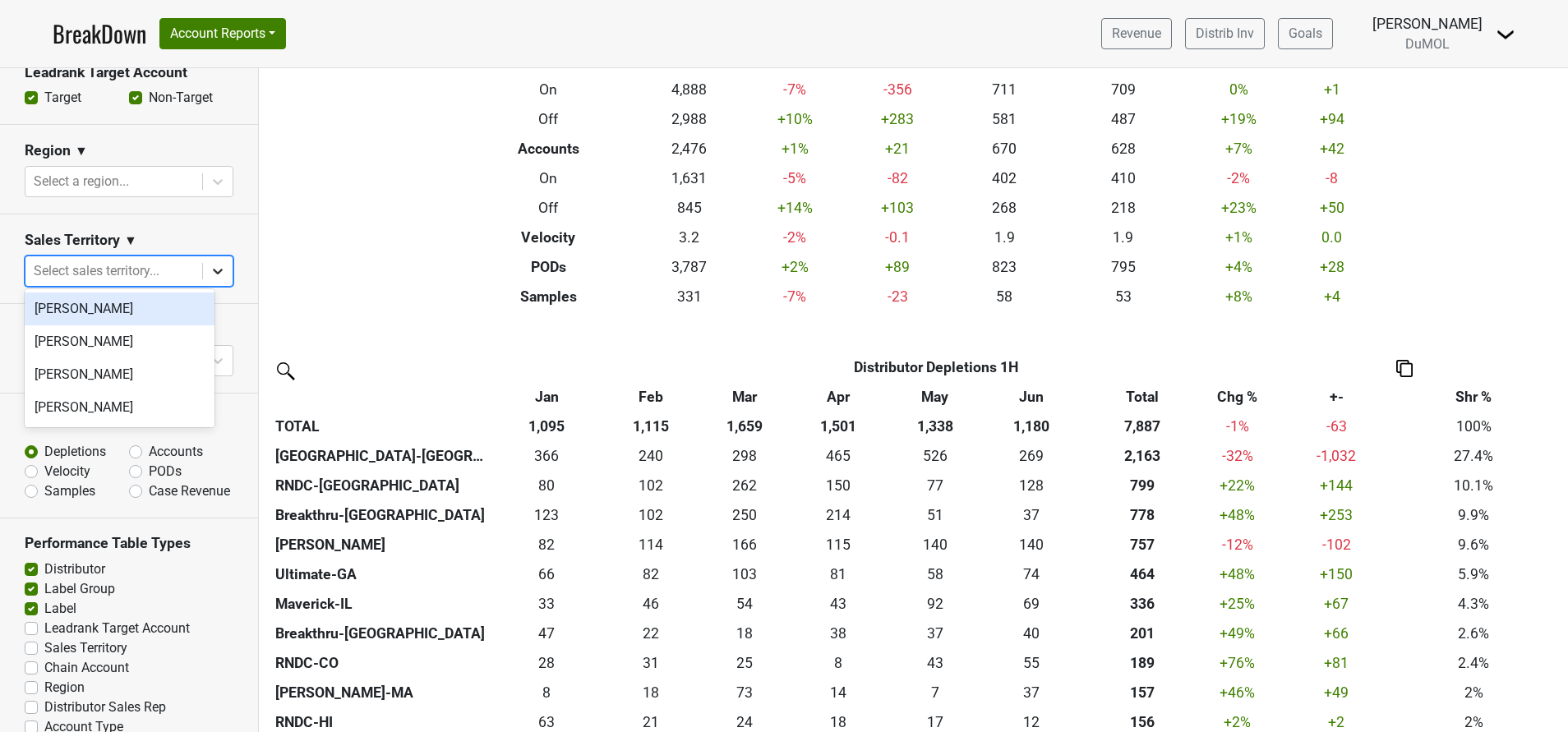
click at [211, 269] on div at bounding box center [218, 271] width 30 height 30
click at [106, 406] on div "[PERSON_NAME]" at bounding box center [120, 407] width 190 height 33
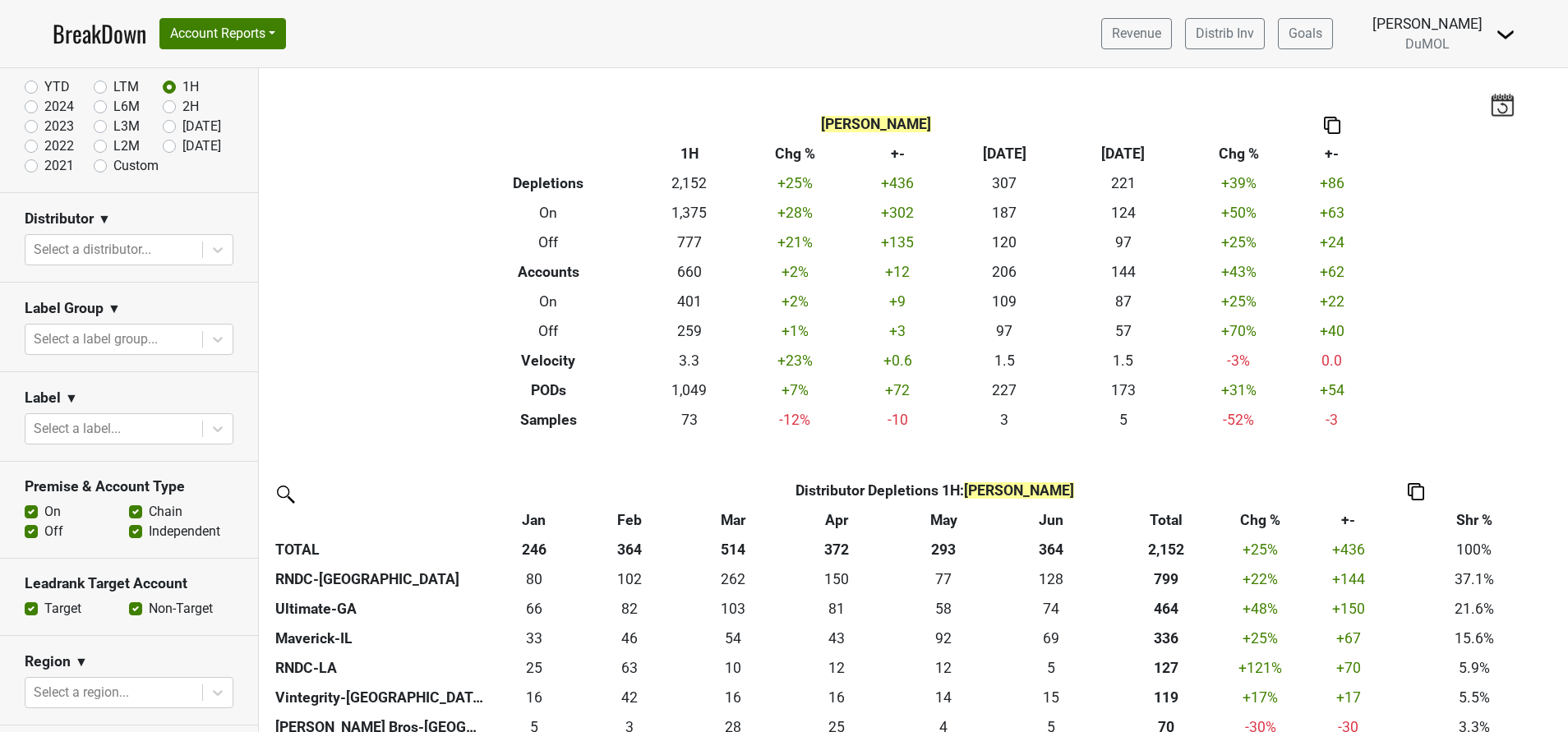
scroll to position [0, 0]
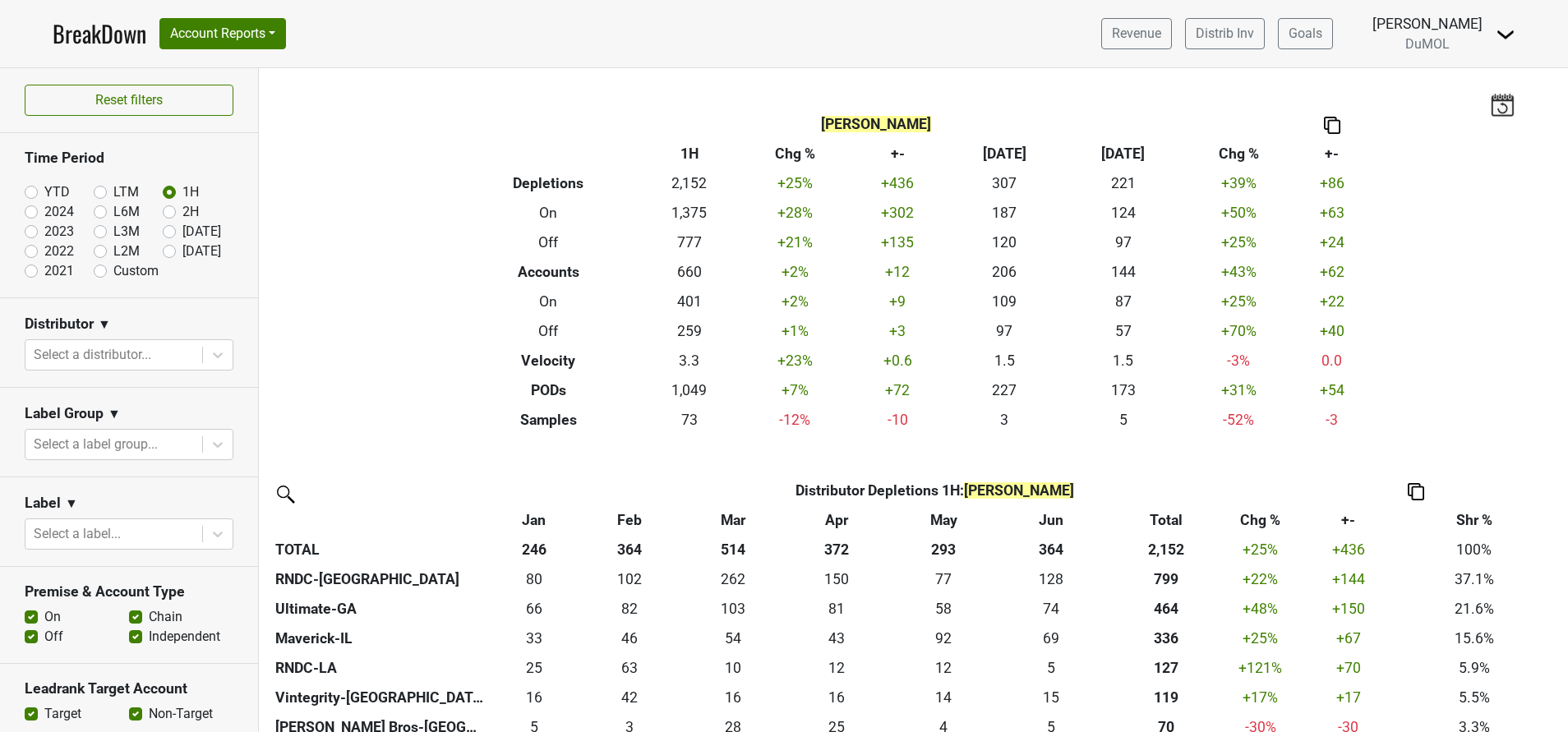
click at [238, 97] on section "Reset filters" at bounding box center [129, 100] width 258 height 65
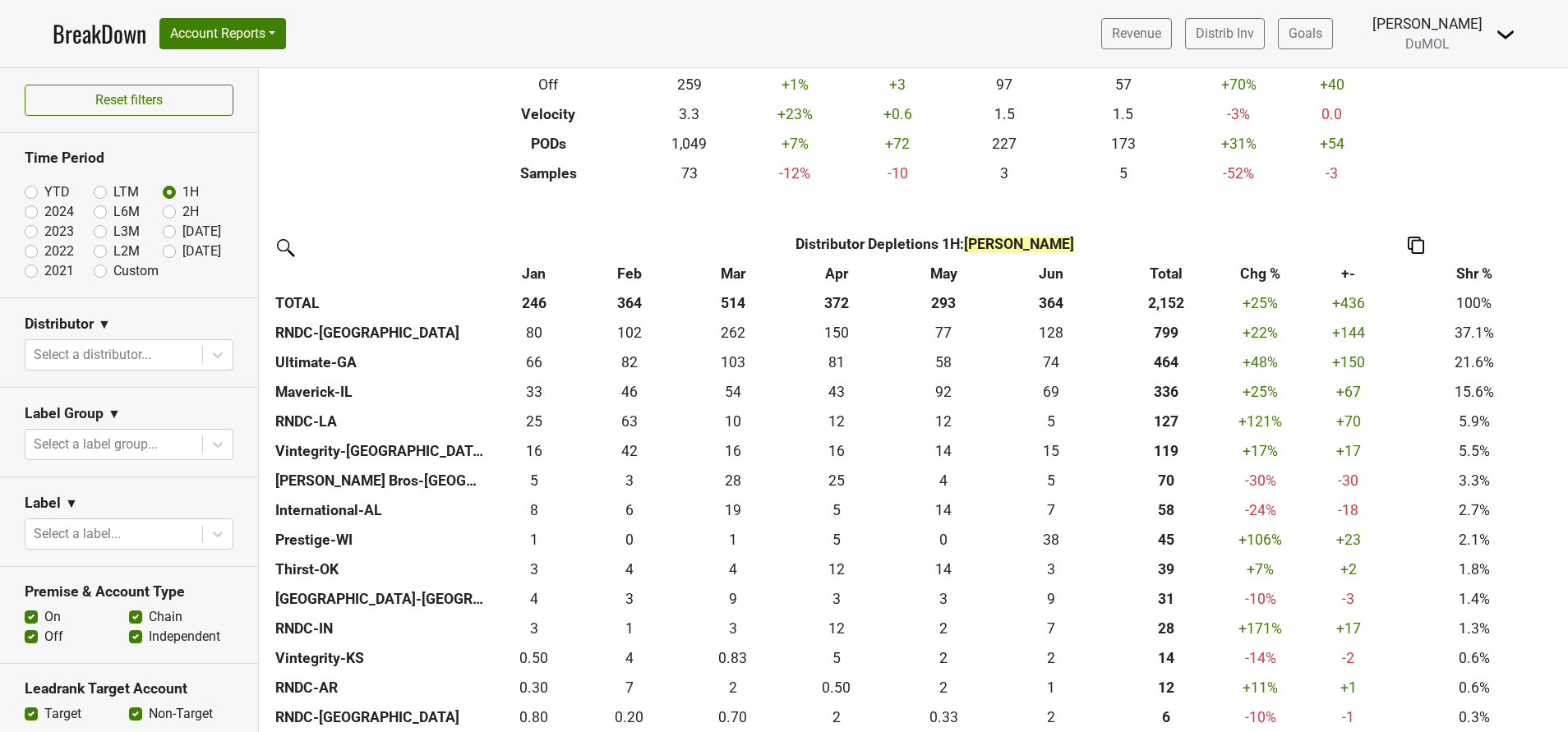
click at [182, 248] on label "[DATE]" at bounding box center [201, 252] width 39 height 20
click at [162, 248] on input "[DATE]" at bounding box center [195, 250] width 66 height 17
radio input "true"
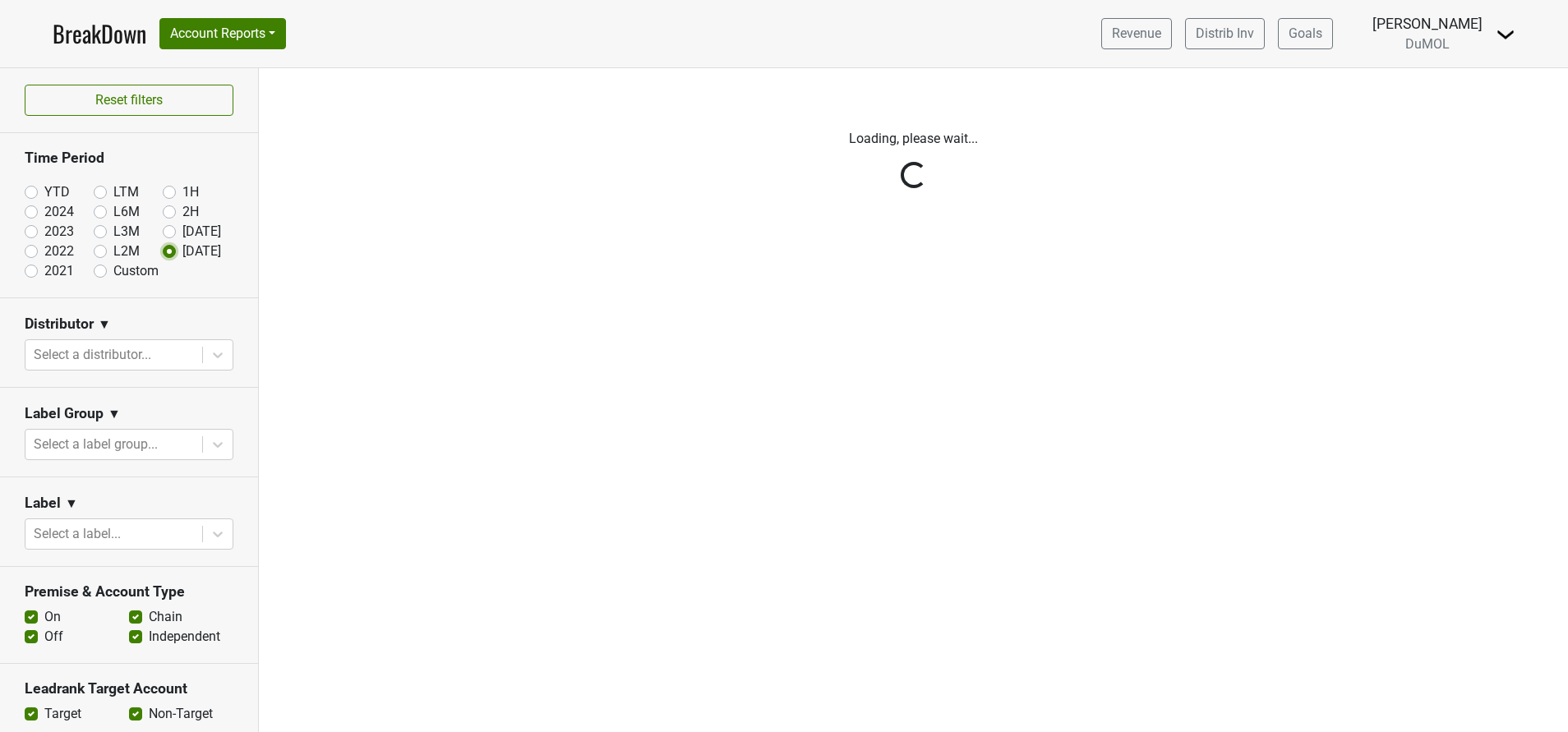
scroll to position [0, 0]
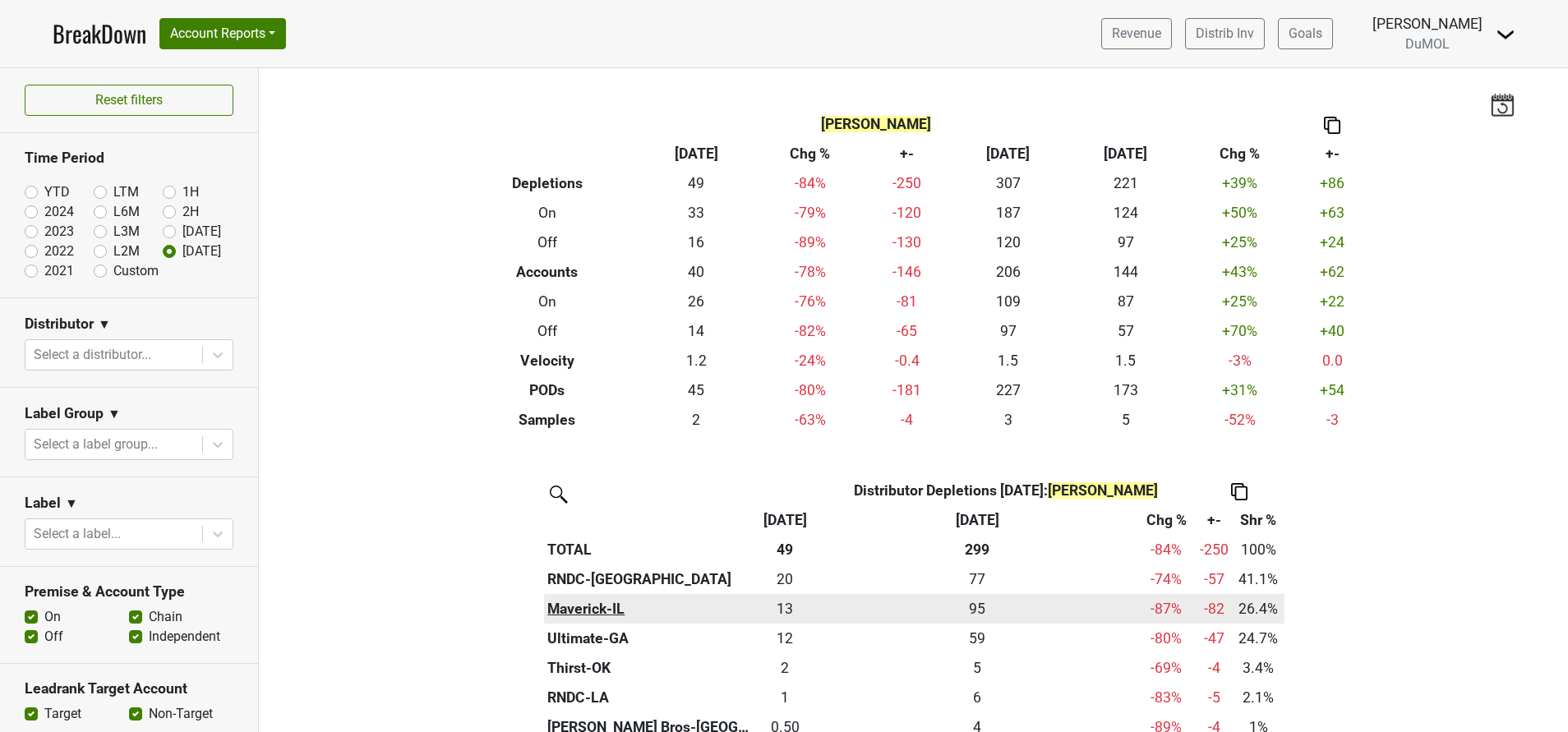
click at [560, 606] on th "Maverick-IL" at bounding box center [649, 610] width 209 height 30
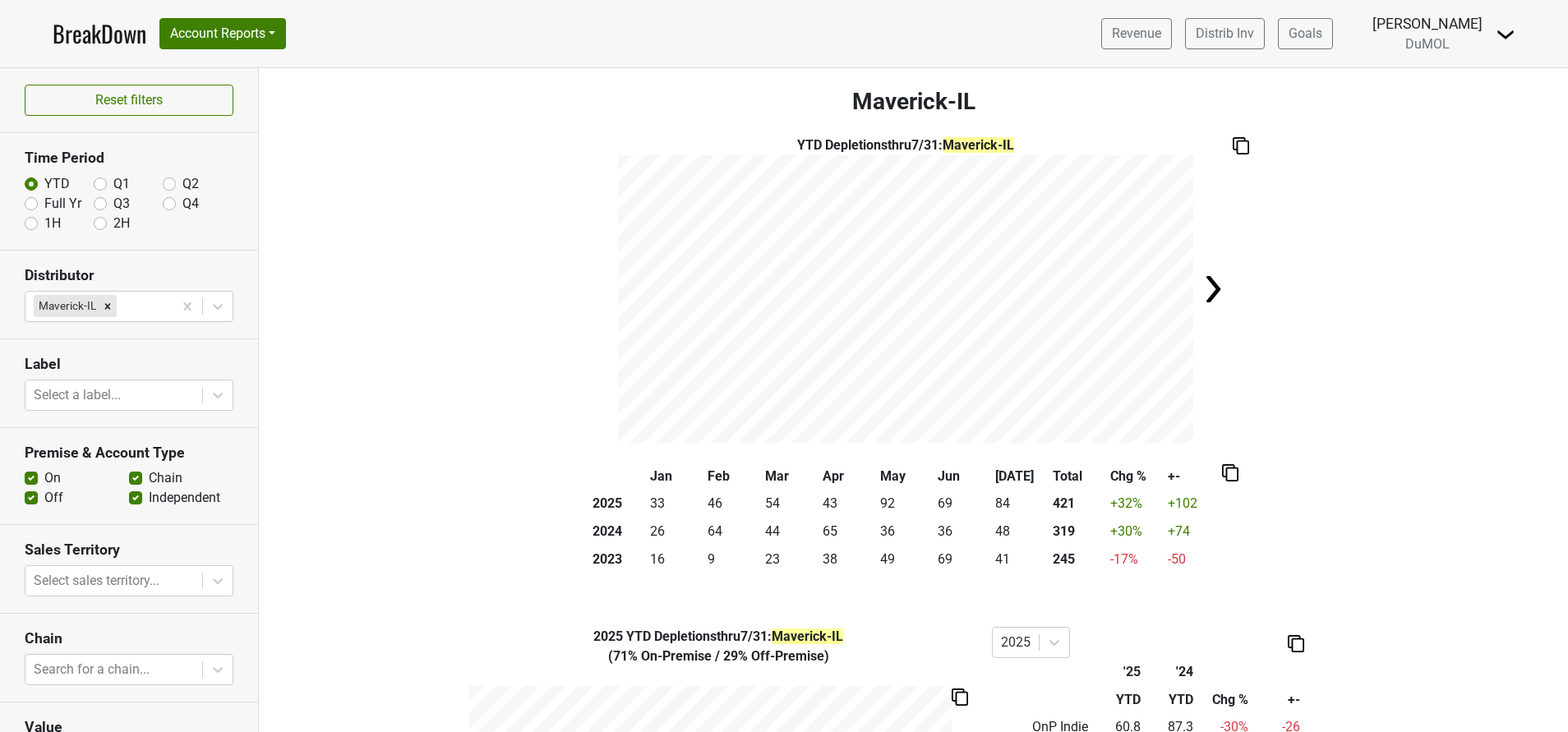
click at [1497, 32] on img at bounding box center [1506, 35] width 20 height 20
click at [1432, 378] on div "YTD Depletions thru 7/31 : Maverick-IL" at bounding box center [914, 289] width 1309 height 308
click at [93, 40] on link "BreakDown" at bounding box center [100, 34] width 94 height 35
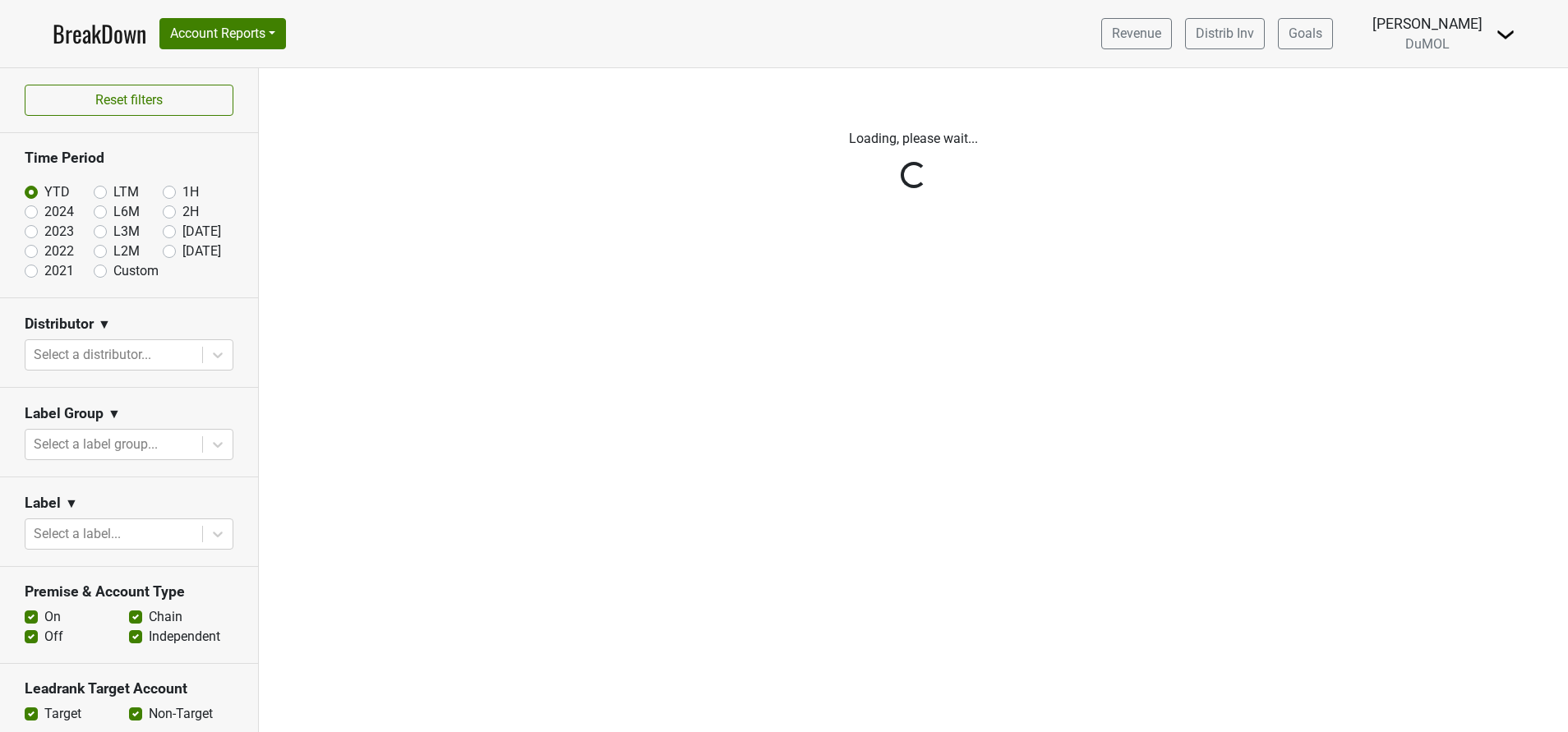
click at [199, 364] on div "Reset filters Time Period YTD LTM 1H 2024 L6M 2H 2023 L3M [DATE] '25 2022 L2M A…" at bounding box center [130, 399] width 259 height 664
click at [107, 350] on div "Reset filters Time Period YTD LTM 1H 2024 L6M 2H 2023 L3M [DATE] '25 2022 L2M A…" at bounding box center [130, 399] width 259 height 664
click at [101, 360] on div at bounding box center [114, 355] width 160 height 23
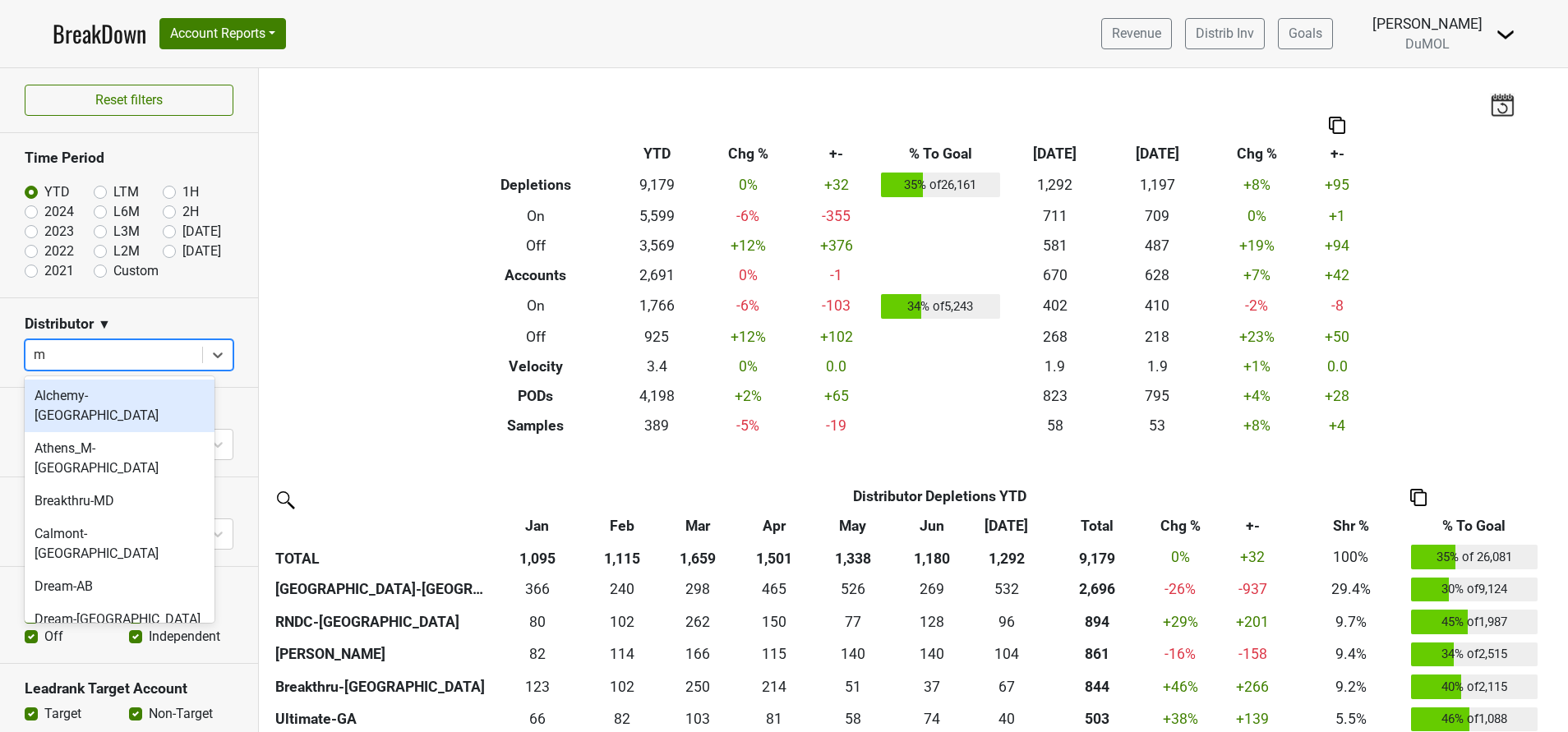
type input "ma"
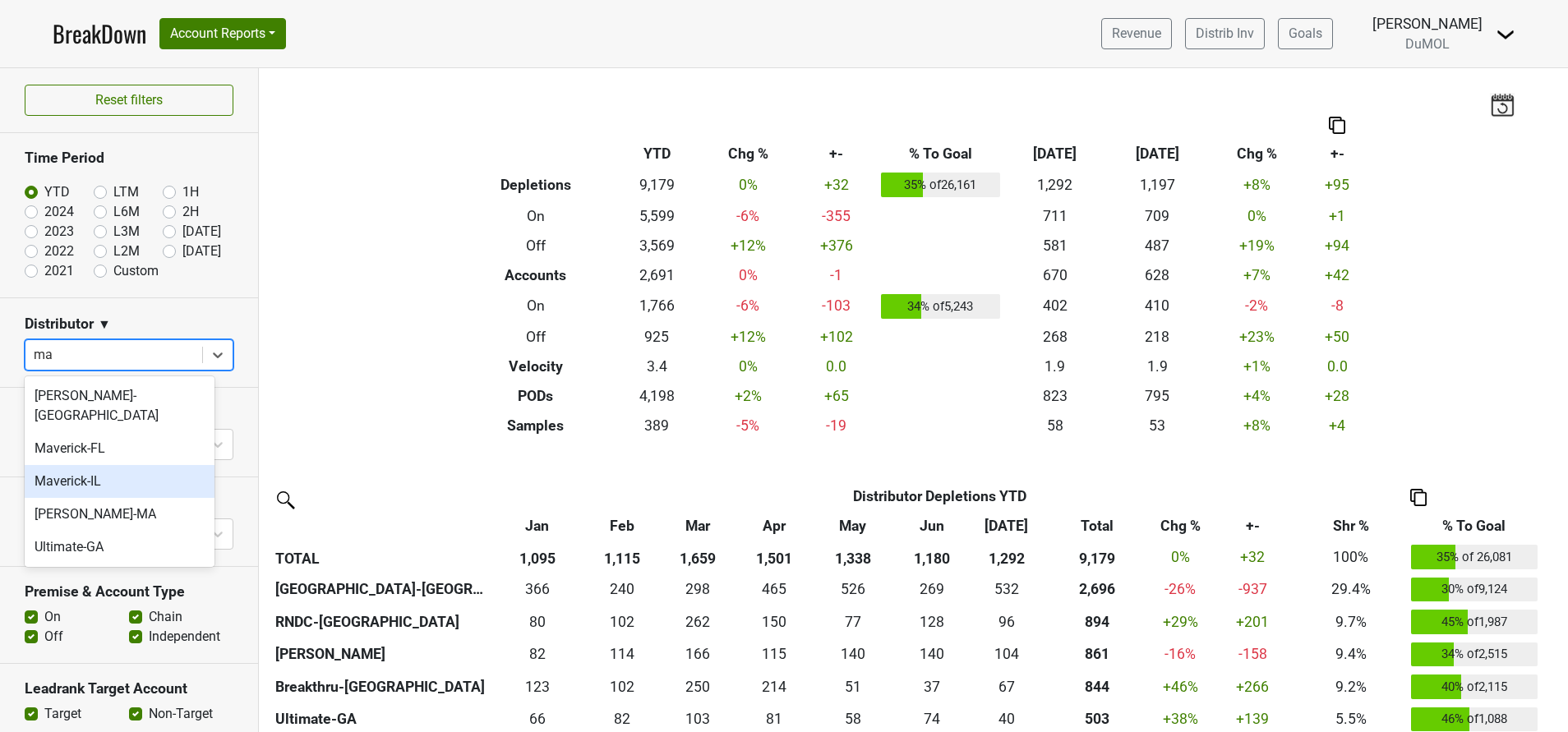
click at [87, 465] on div "Maverick-IL" at bounding box center [120, 481] width 190 height 33
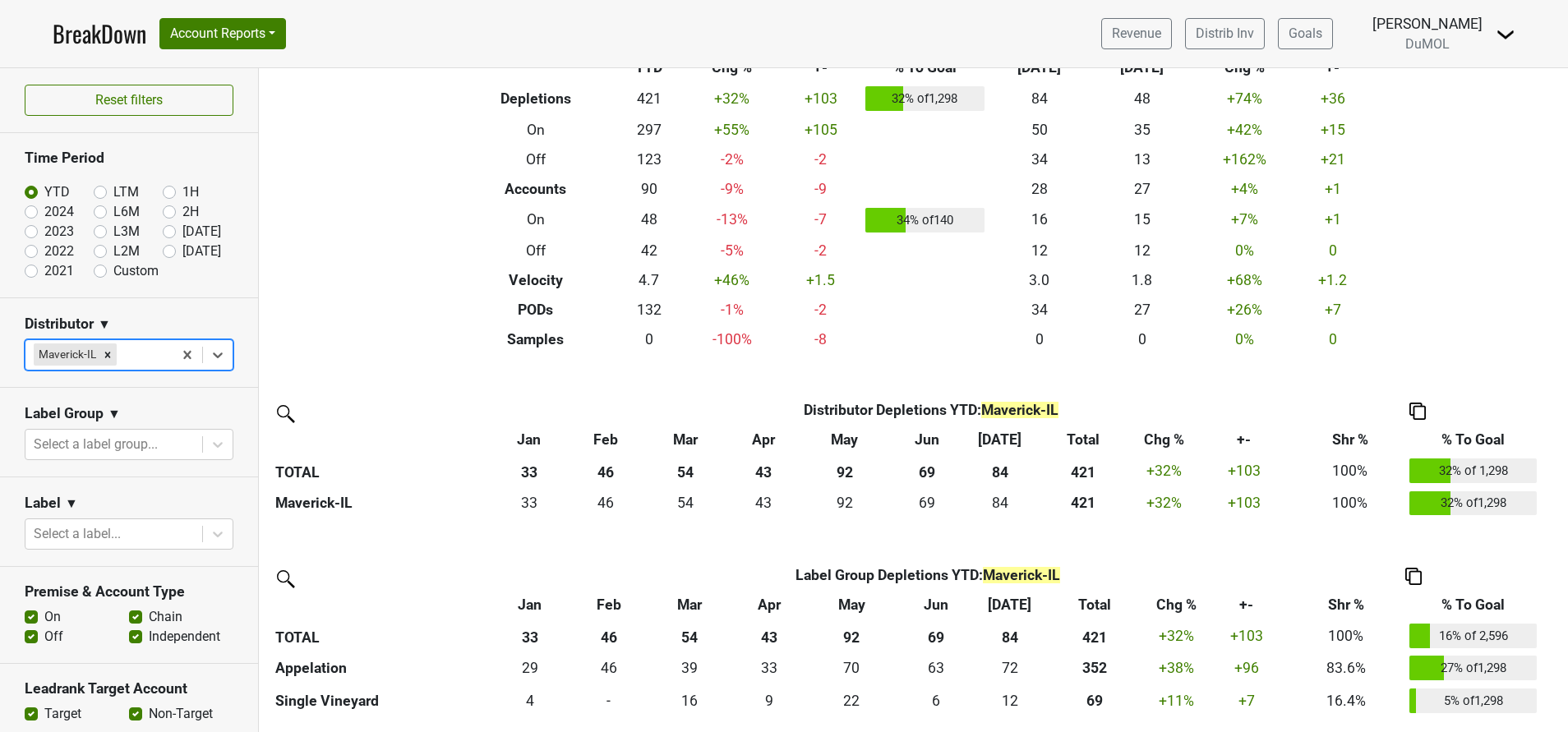
scroll to position [123, 0]
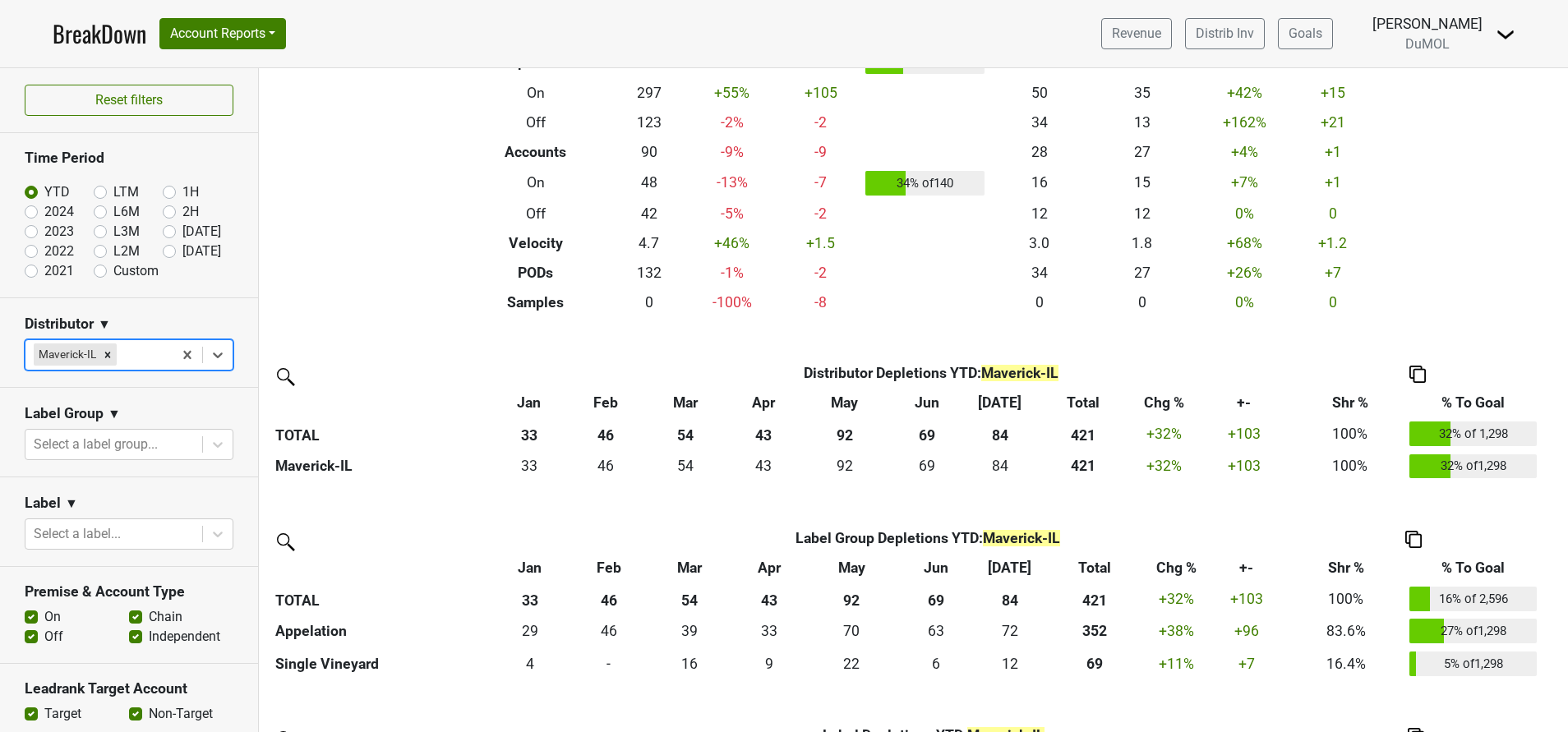
click at [182, 252] on label "[DATE]" at bounding box center [201, 252] width 39 height 20
click at [162, 252] on input "[DATE]" at bounding box center [195, 250] width 66 height 17
radio input "true"
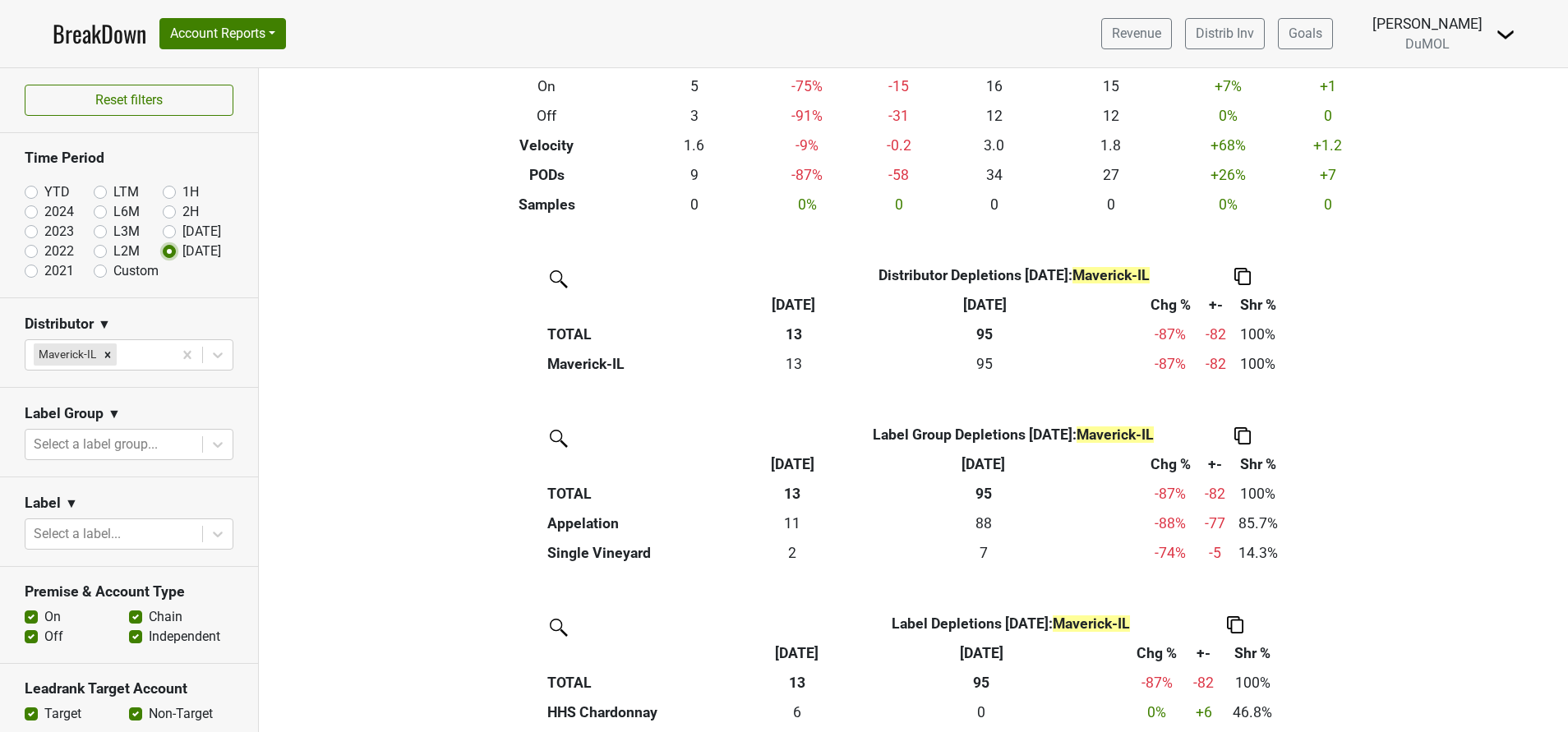
scroll to position [247, 0]
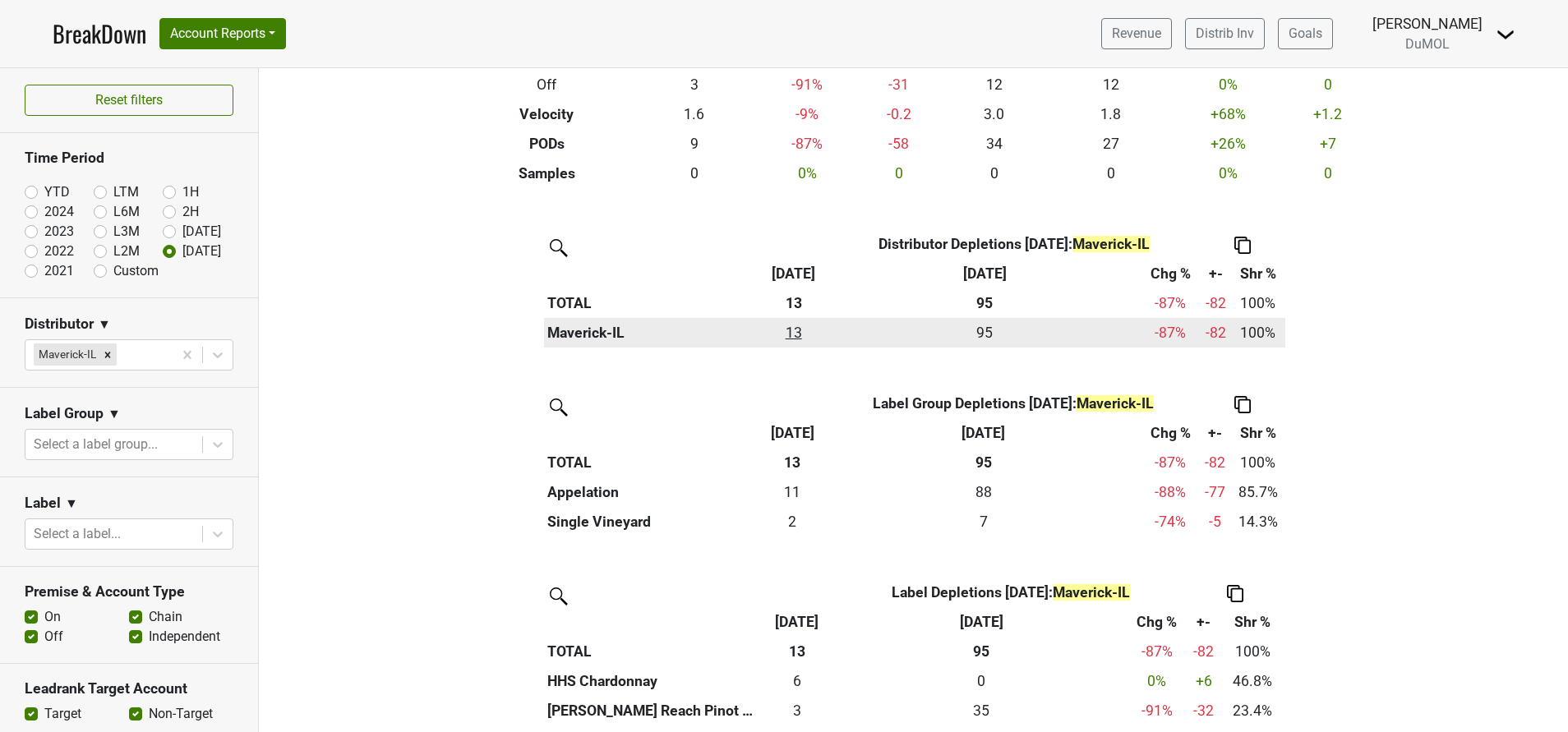
click at [783, 336] on div "12.833 13" at bounding box center [793, 332] width 63 height 21
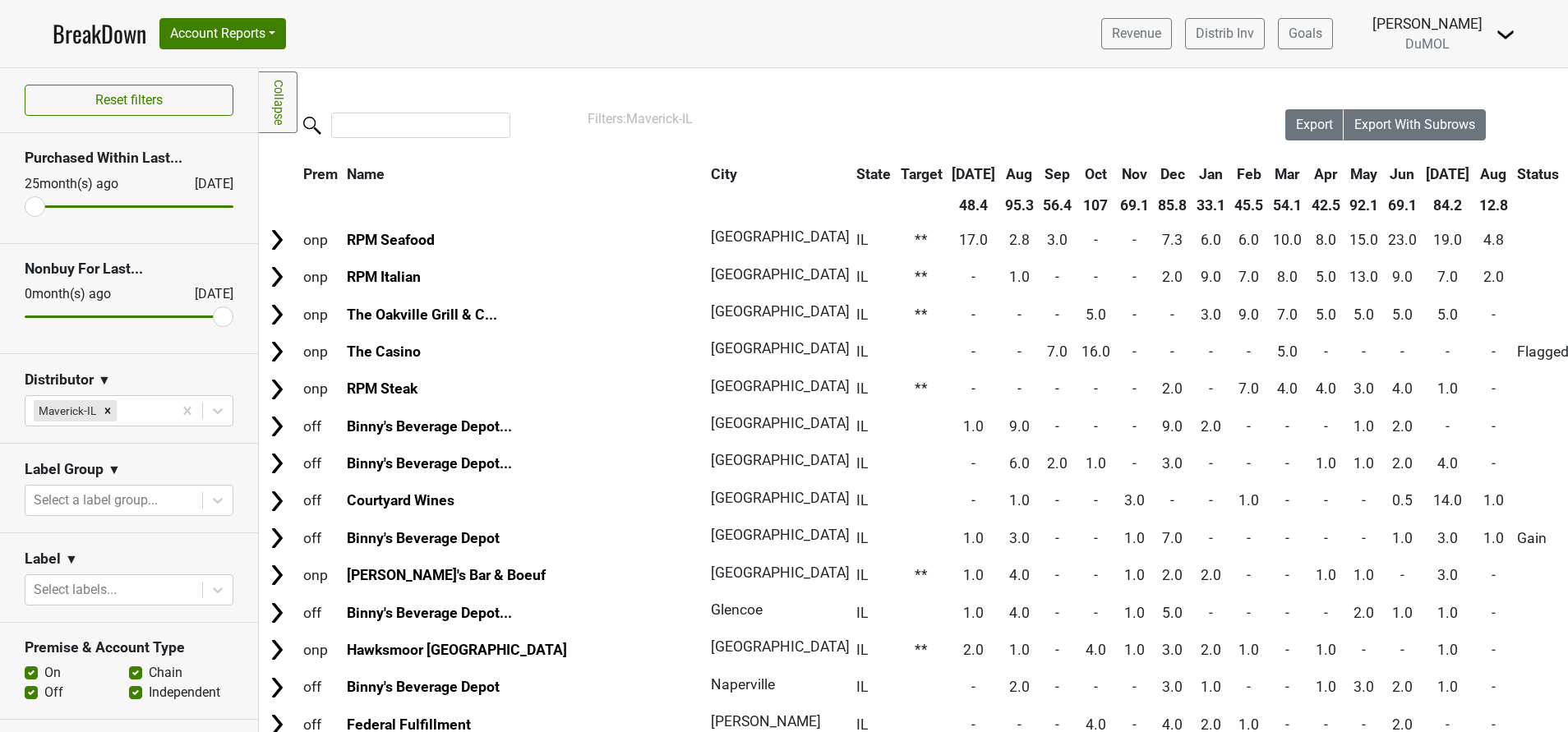
click at [1475, 171] on th "Aug" at bounding box center [1493, 174] width 37 height 30
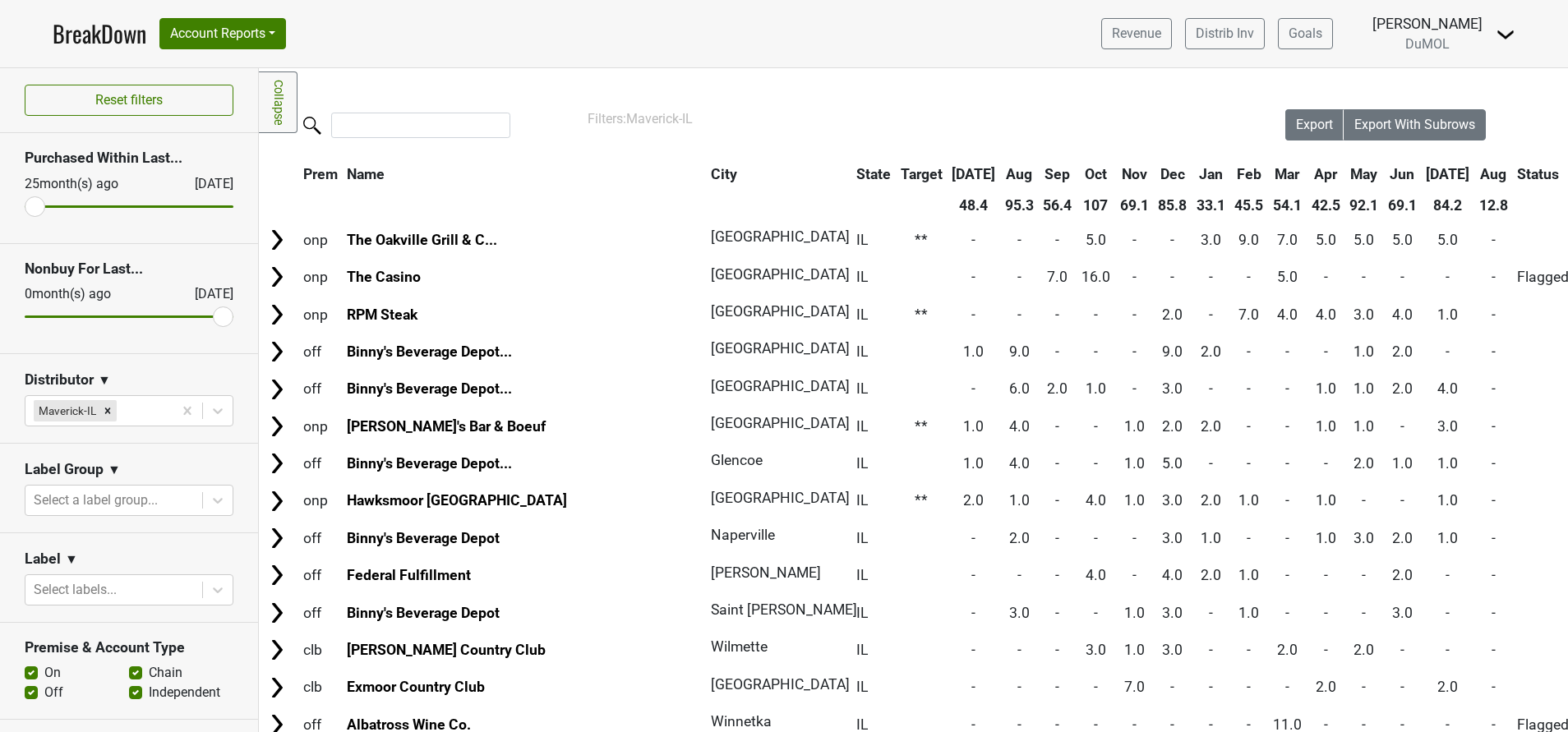
click at [1475, 171] on th "Aug" at bounding box center [1493, 174] width 37 height 30
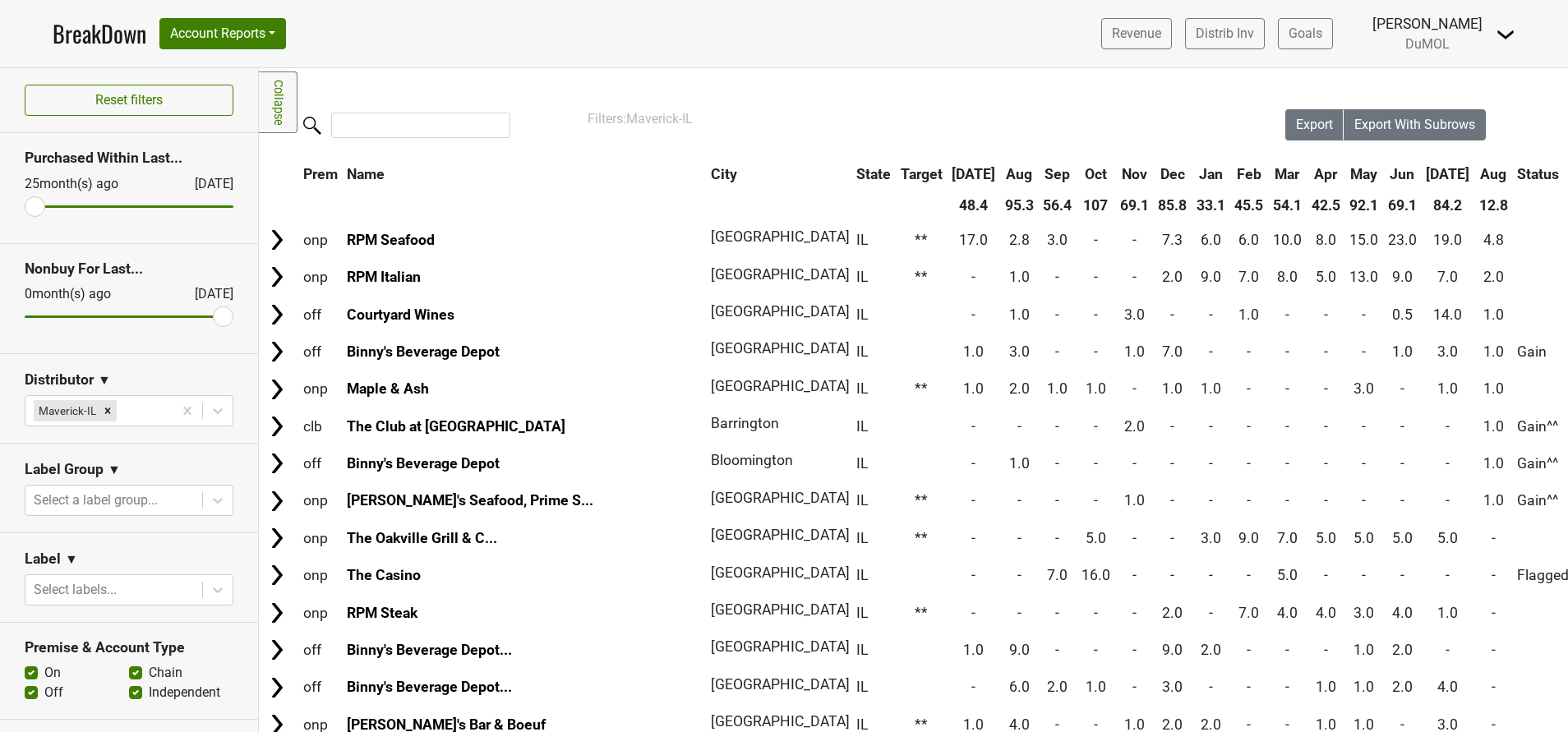
click at [1001, 169] on th "Aug" at bounding box center [1019, 174] width 37 height 30
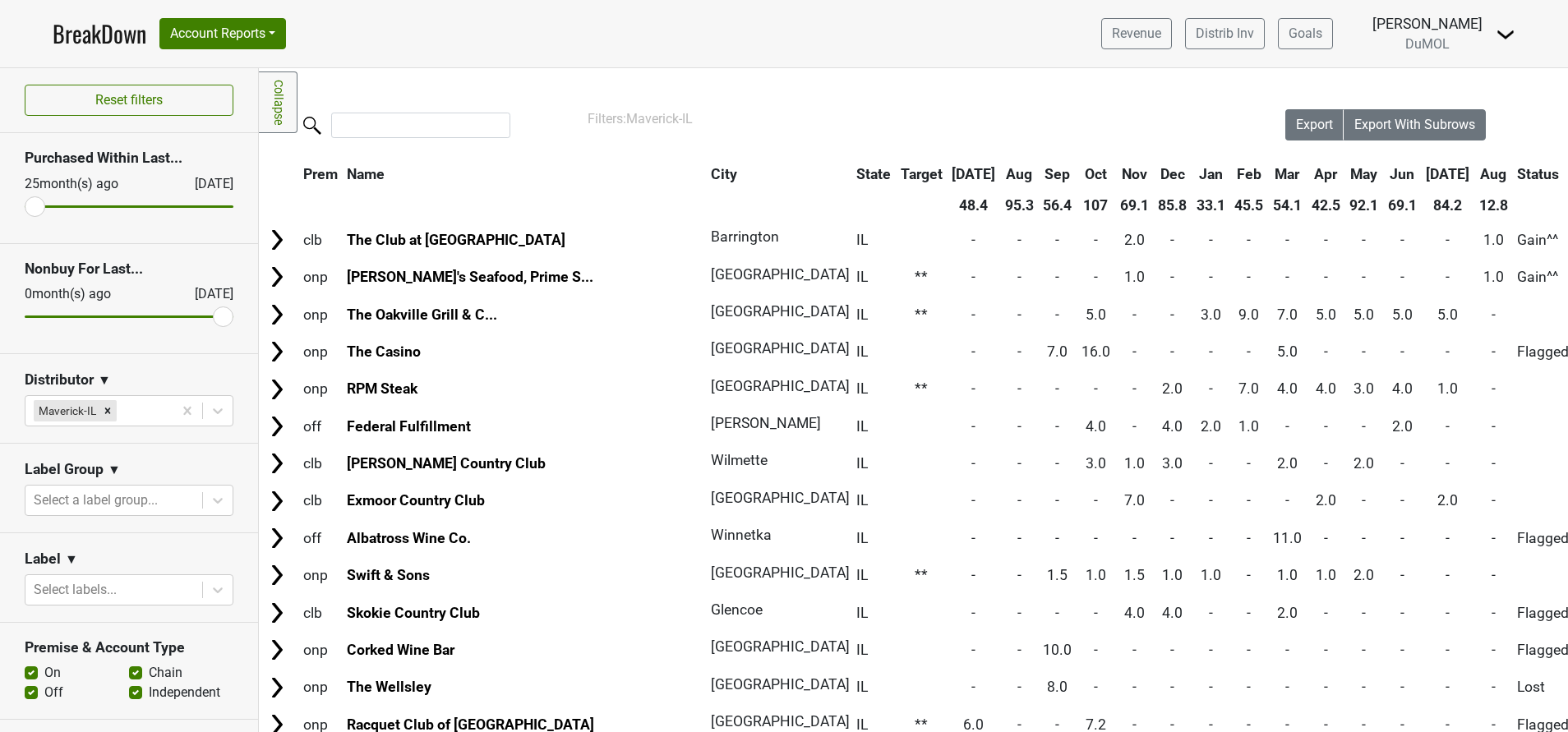
click at [1001, 171] on th "Aug" at bounding box center [1019, 174] width 37 height 30
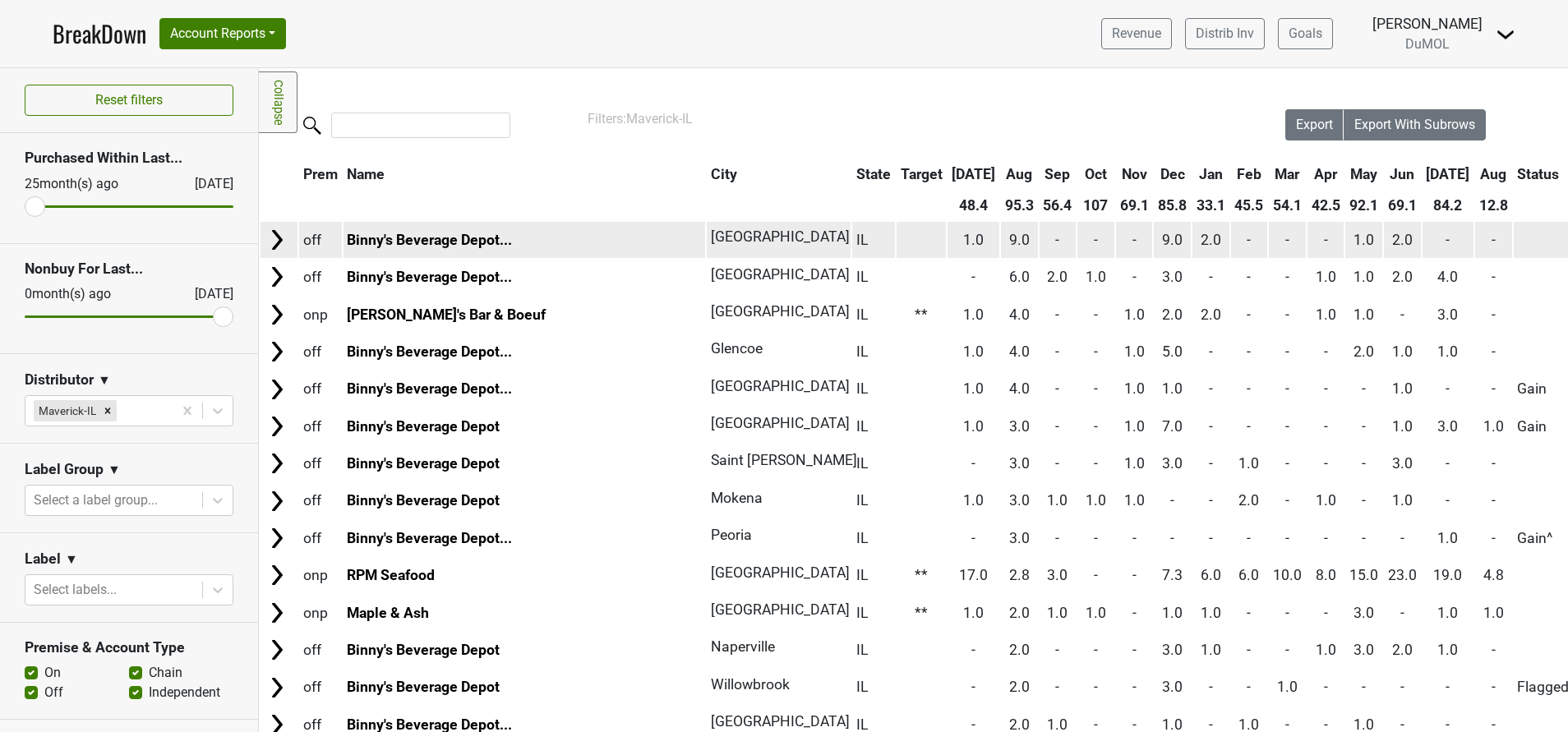
click at [273, 239] on img at bounding box center [277, 240] width 25 height 25
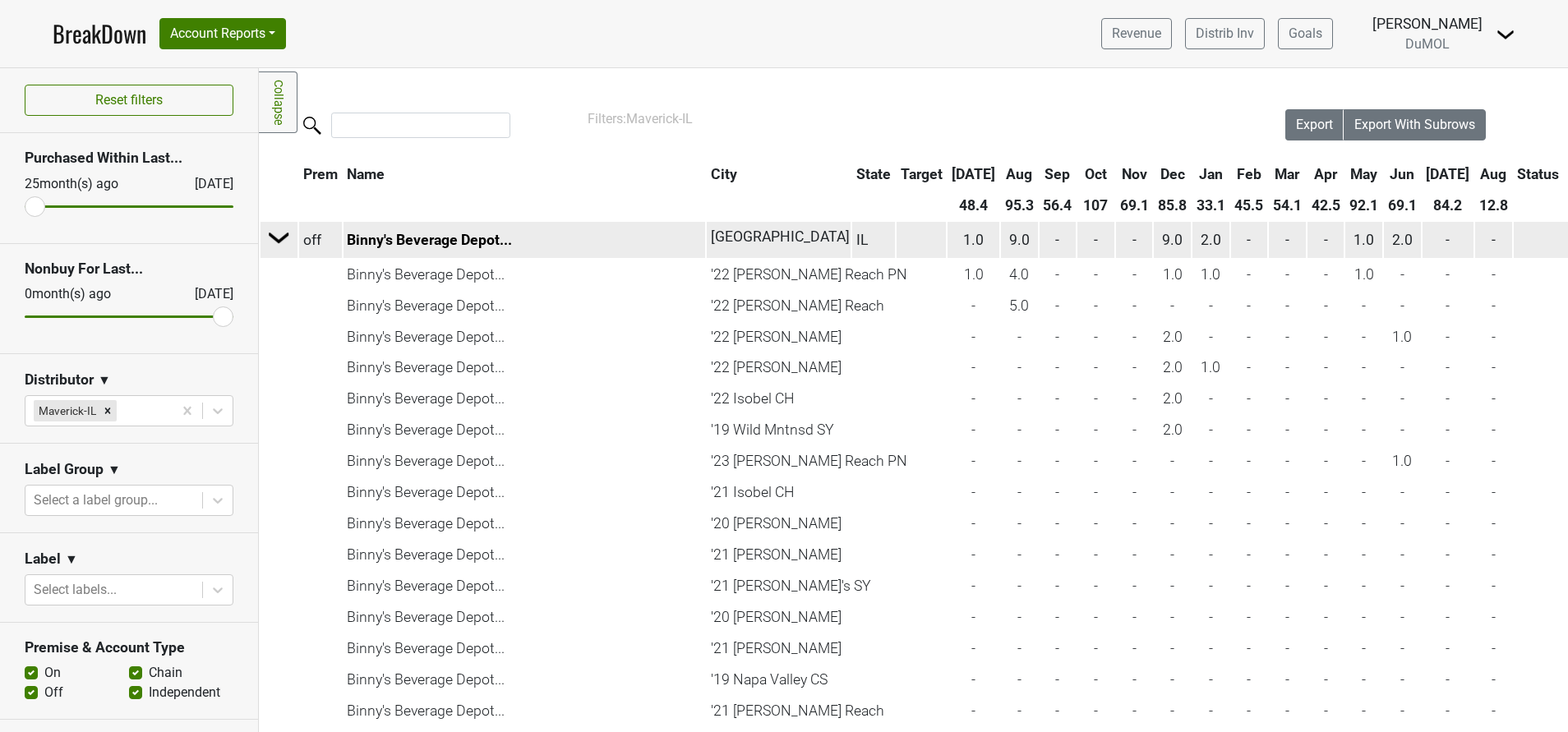
click at [274, 241] on img at bounding box center [279, 237] width 25 height 25
